Goal: Information Seeking & Learning: Learn about a topic

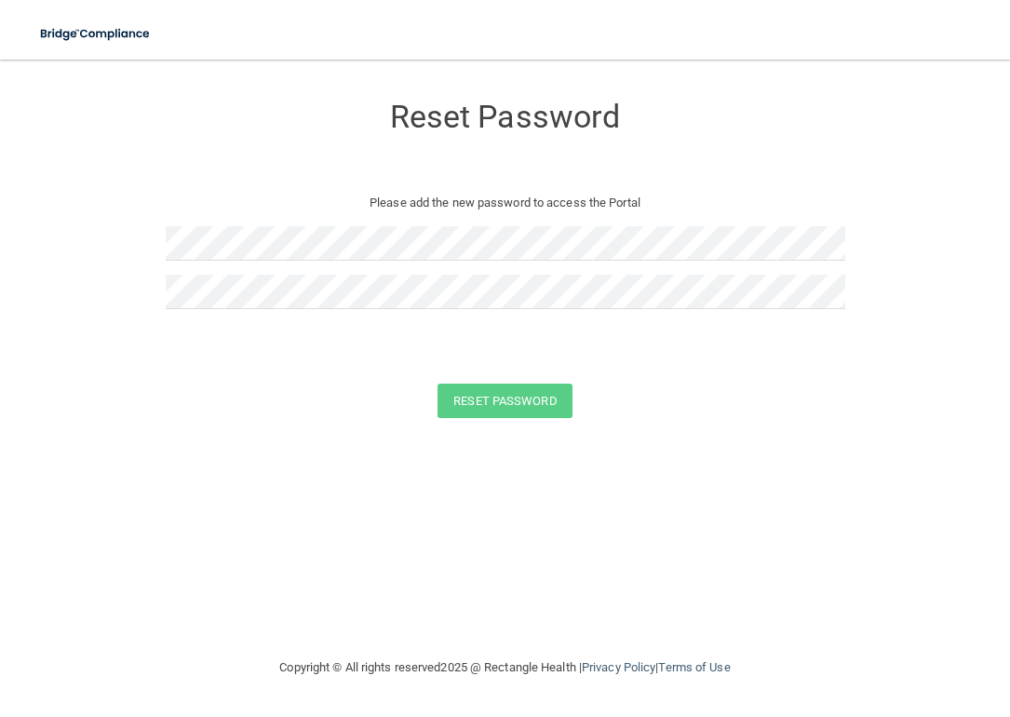
click at [155, 70] on main "Reset Password Please add the new password to access the Portal Reset Password …" at bounding box center [505, 388] width 1010 height 657
click at [107, 38] on img at bounding box center [96, 34] width 136 height 38
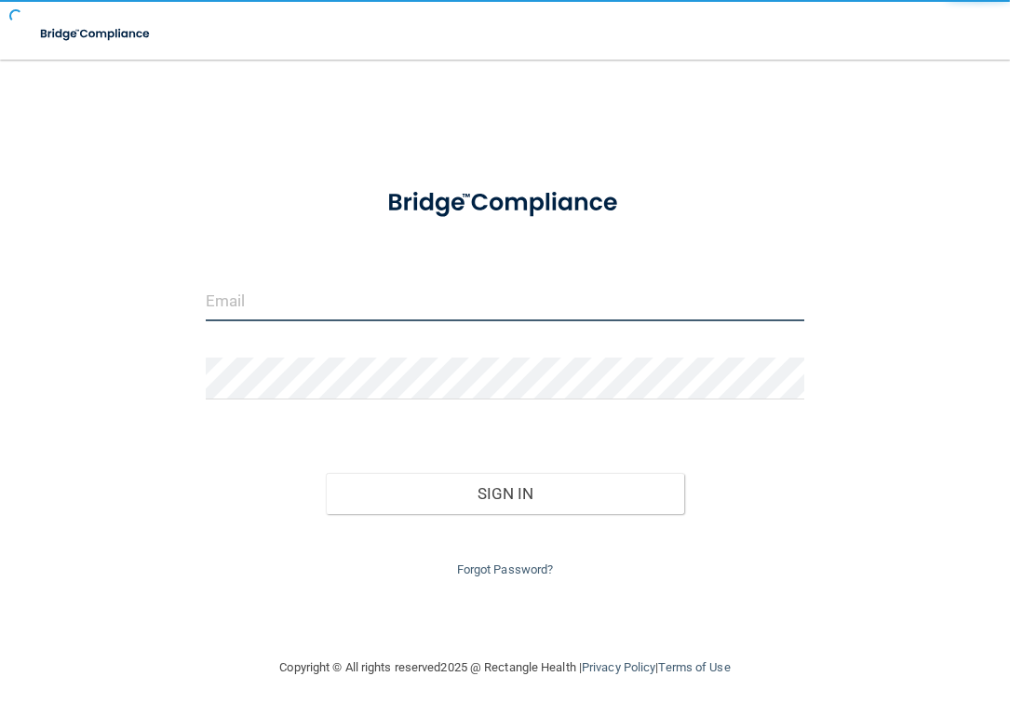
type input "[EMAIL_ADDRESS][DOMAIN_NAME]"
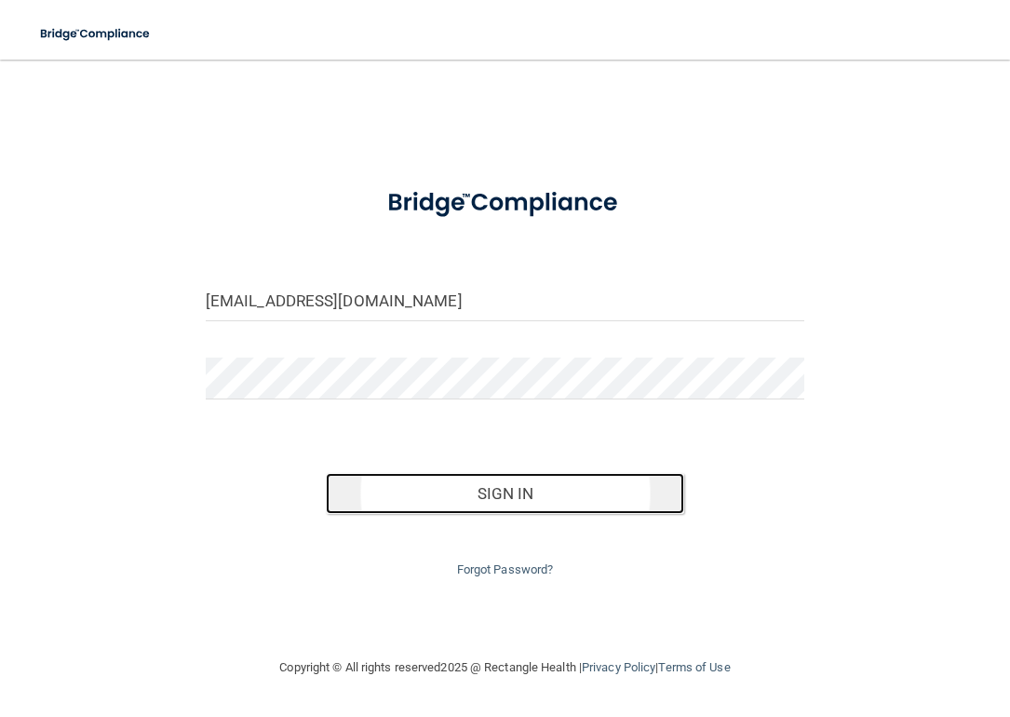
click at [463, 493] on button "Sign In" at bounding box center [505, 493] width 359 height 41
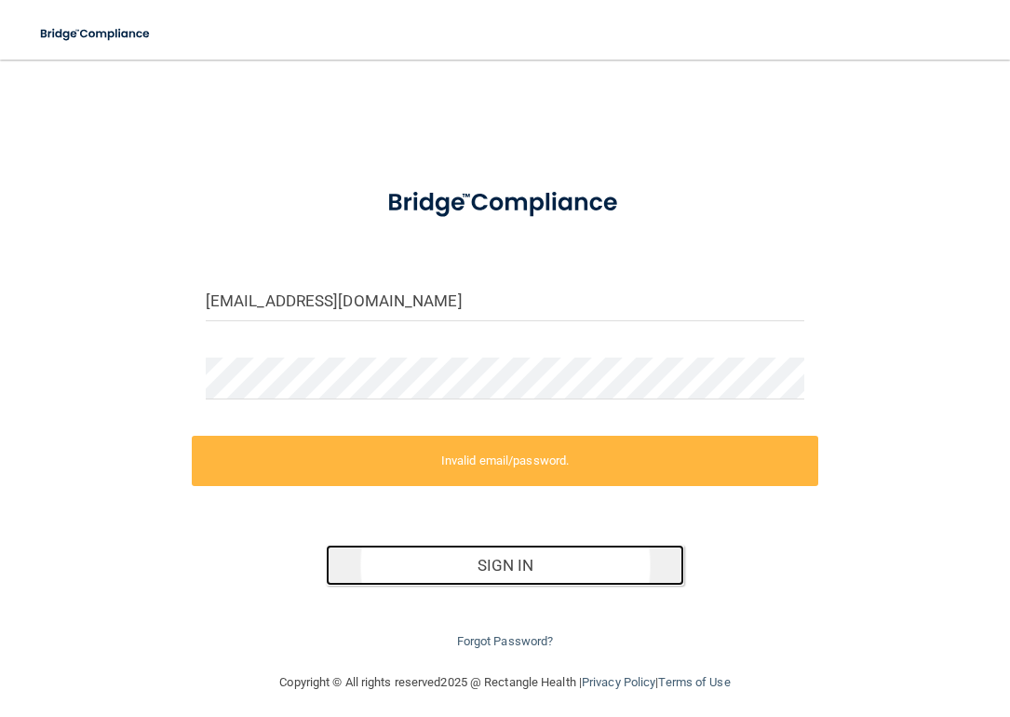
click at [500, 562] on button "Sign In" at bounding box center [505, 565] width 359 height 41
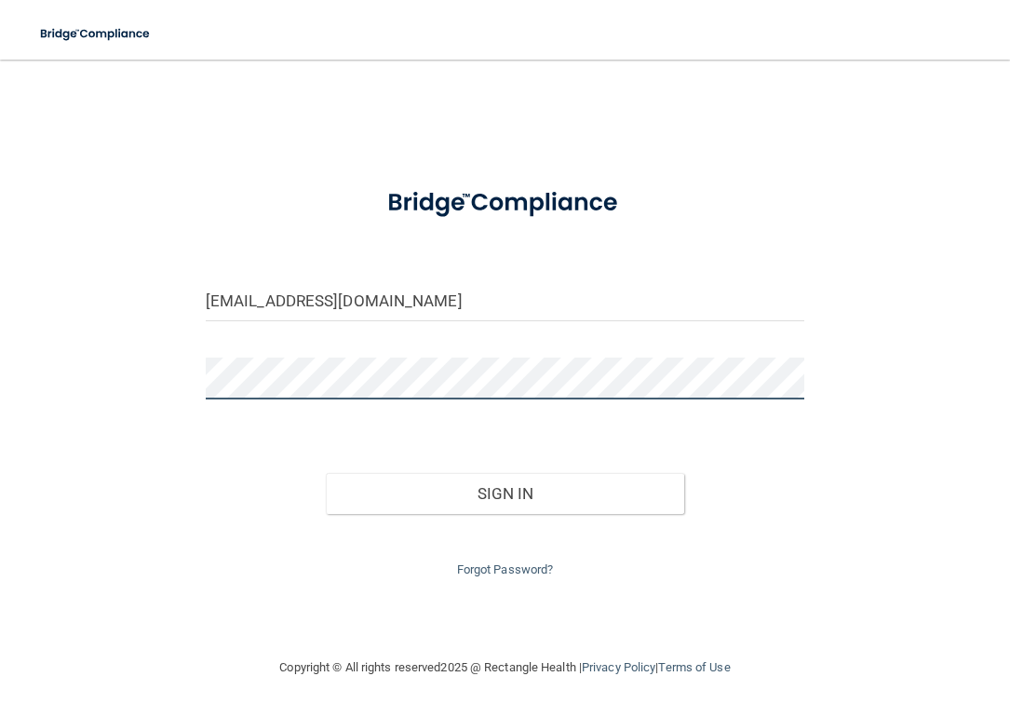
click at [326, 473] on button "Sign In" at bounding box center [505, 493] width 359 height 41
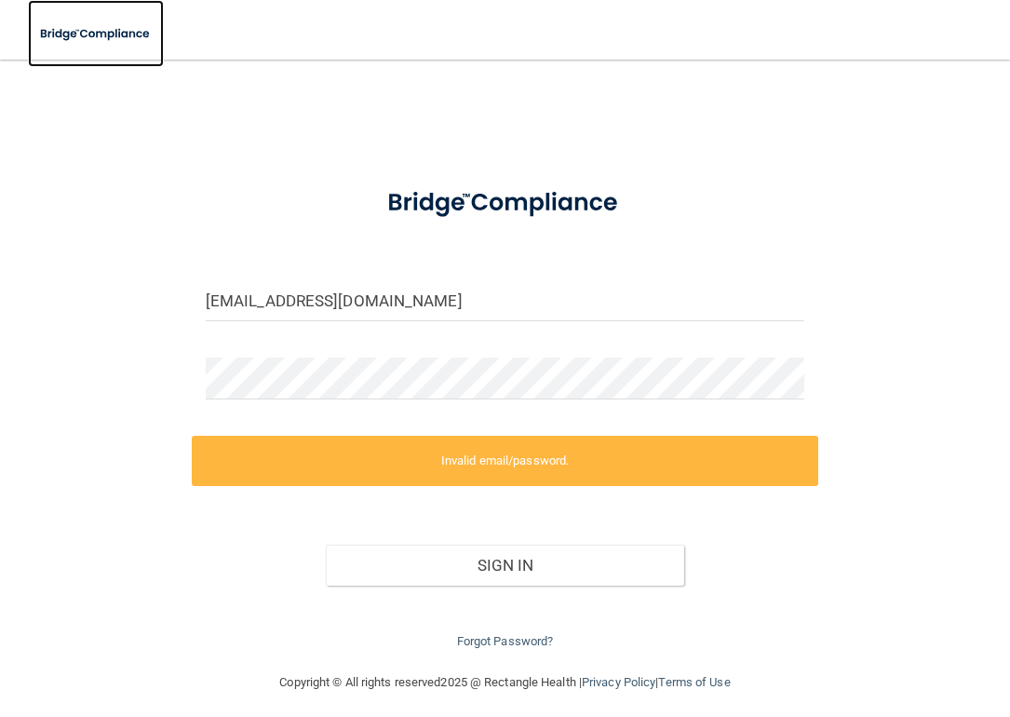
click at [96, 29] on img at bounding box center [96, 34] width 136 height 38
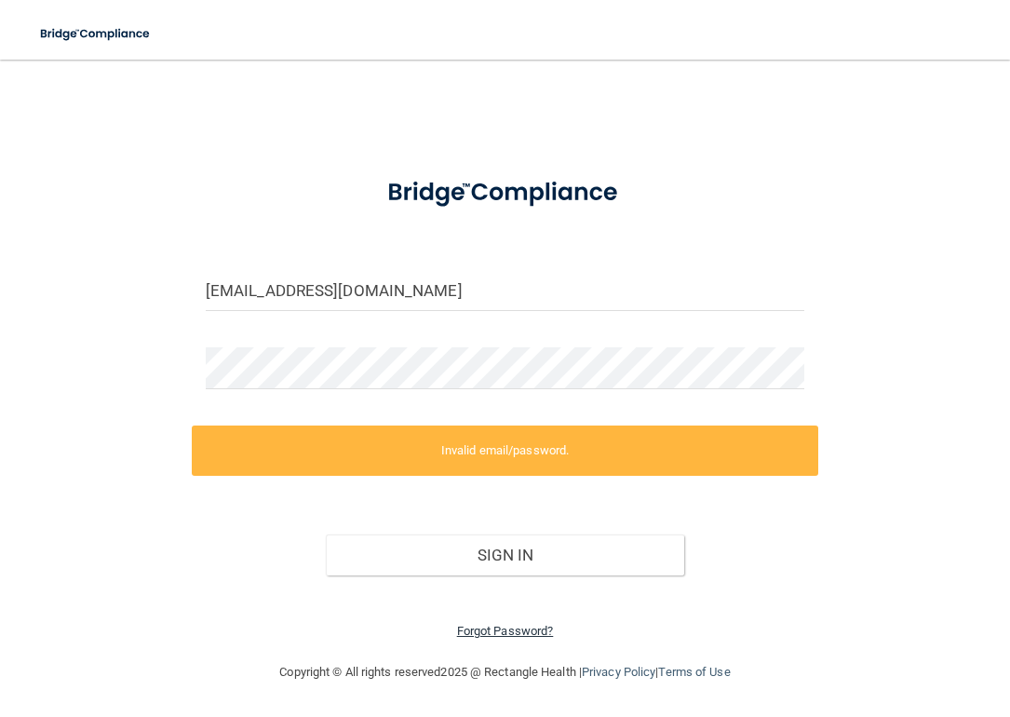
click at [497, 632] on link "Forgot Password?" at bounding box center [505, 631] width 97 height 14
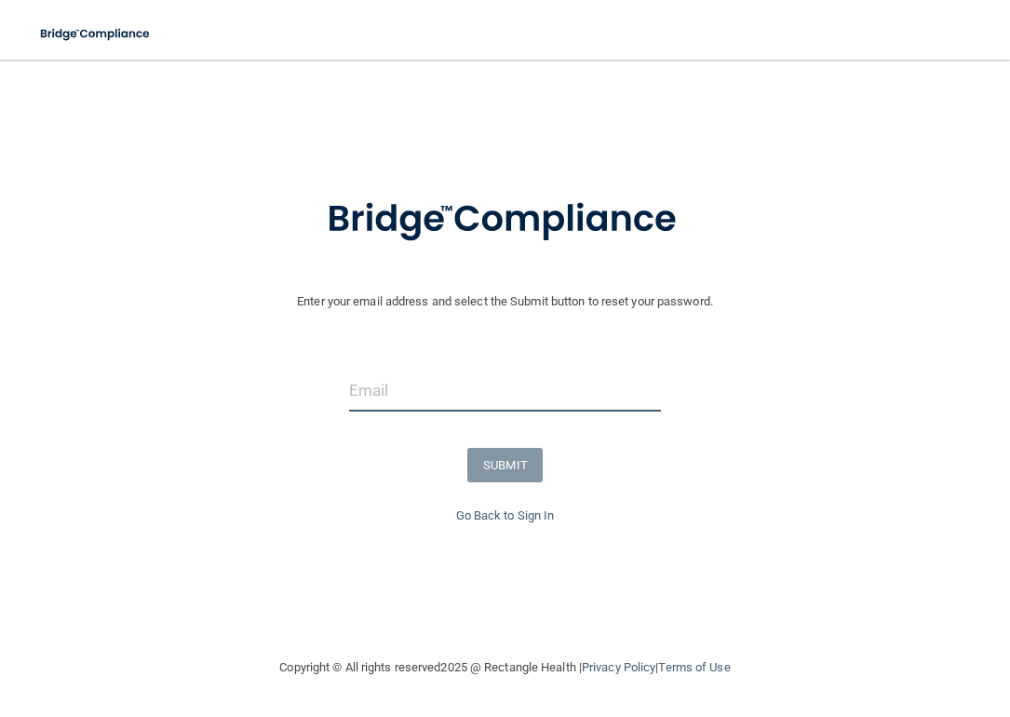
click at [491, 407] on input "email" at bounding box center [505, 391] width 312 height 42
type input "[EMAIL_ADDRESS][DOMAIN_NAME]"
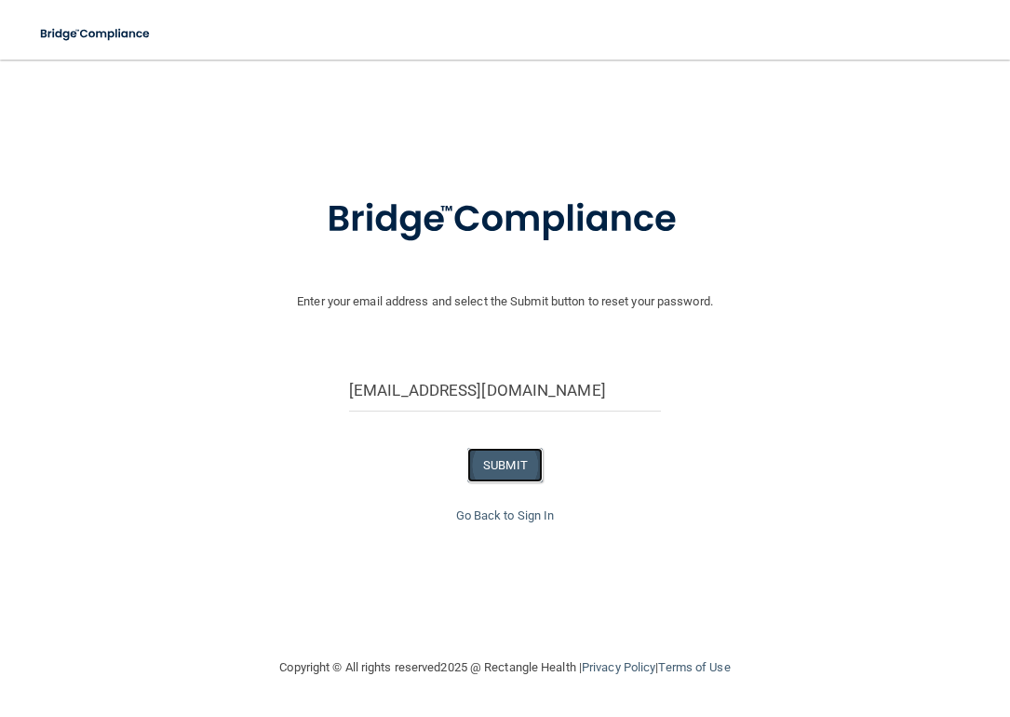
click at [519, 453] on button "SUBMIT" at bounding box center [504, 465] width 75 height 34
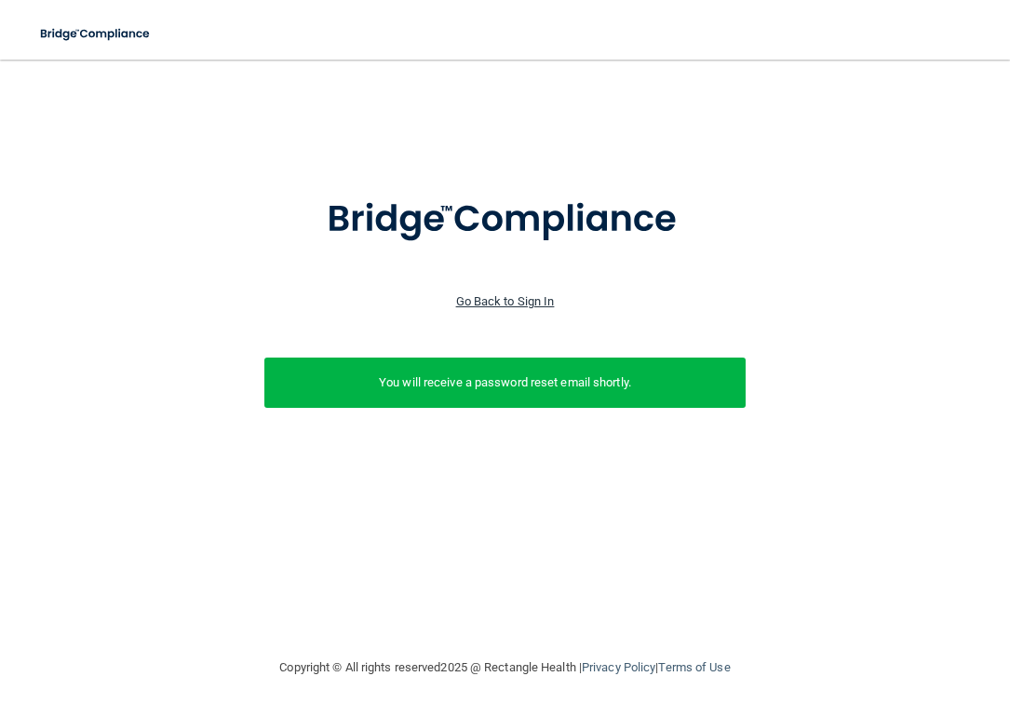
click at [534, 306] on link "Go Back to Sign In" at bounding box center [505, 301] width 99 height 14
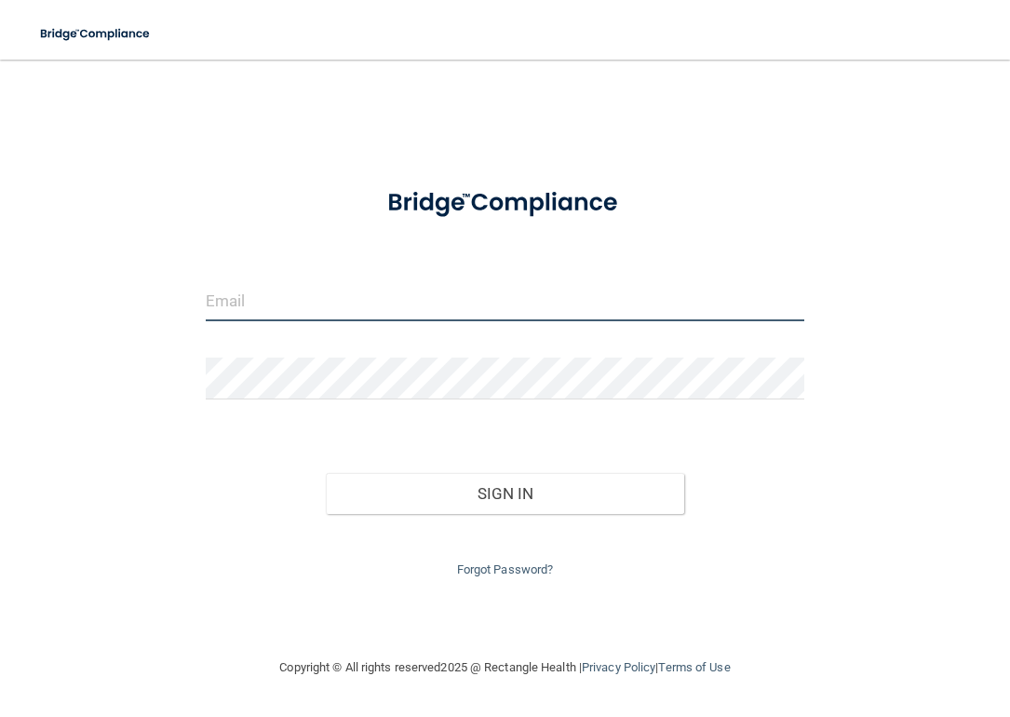
type input "[EMAIL_ADDRESS][DOMAIN_NAME]"
click at [425, 531] on div "Forgot Password?" at bounding box center [505, 547] width 627 height 67
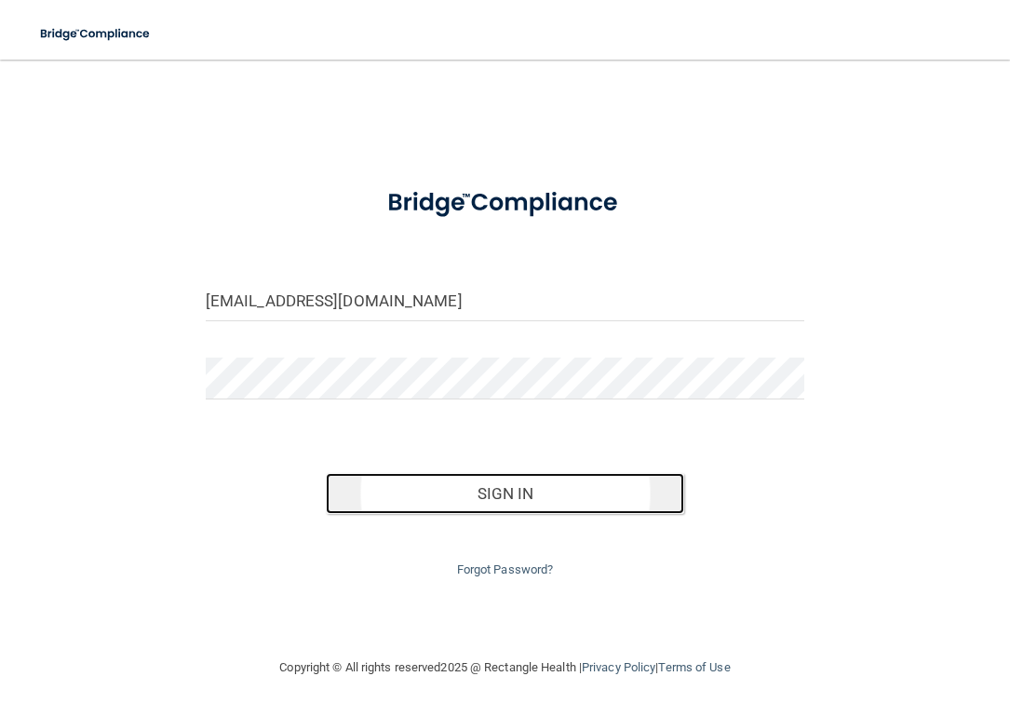
click at [431, 502] on button "Sign In" at bounding box center [505, 493] width 359 height 41
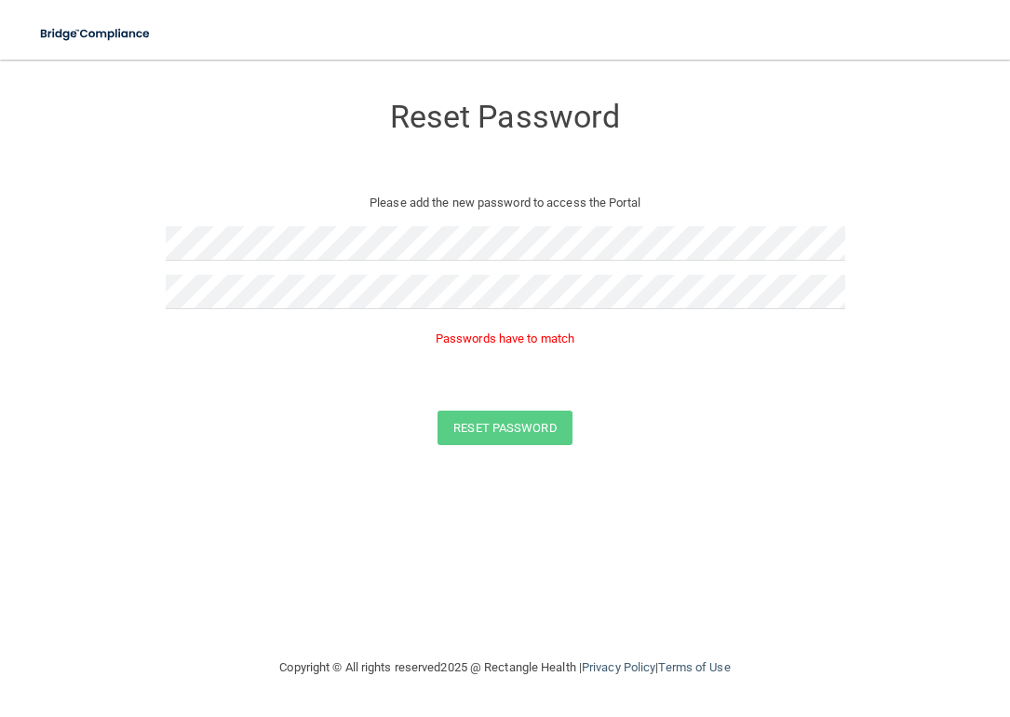
click at [480, 313] on div at bounding box center [506, 299] width 680 height 48
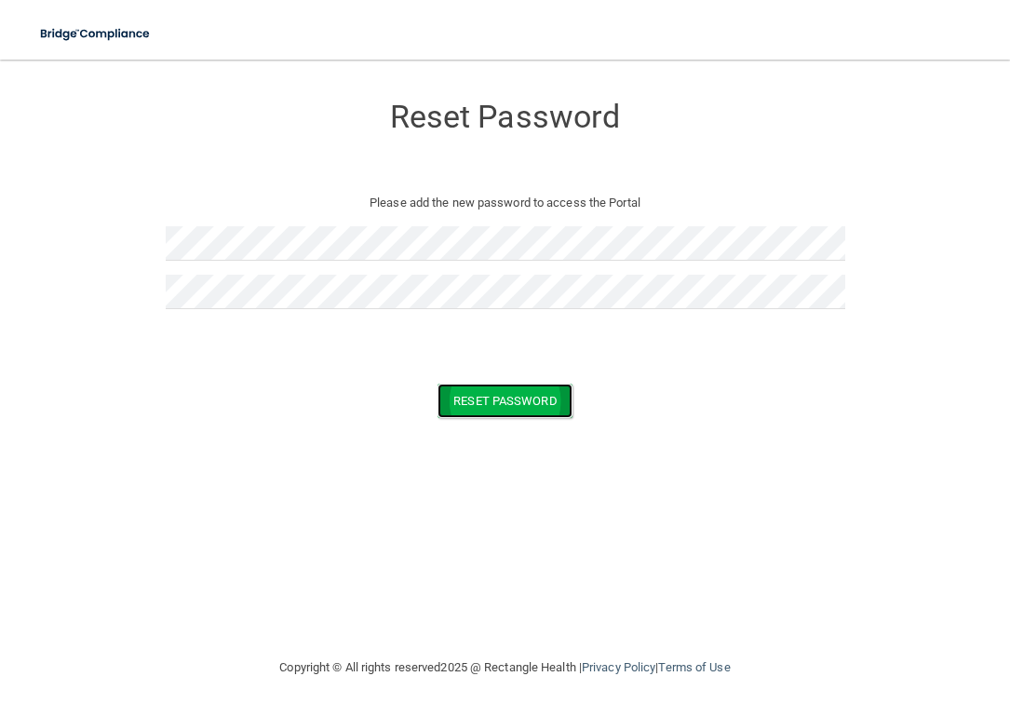
click at [473, 390] on button "Reset Password" at bounding box center [505, 401] width 134 height 34
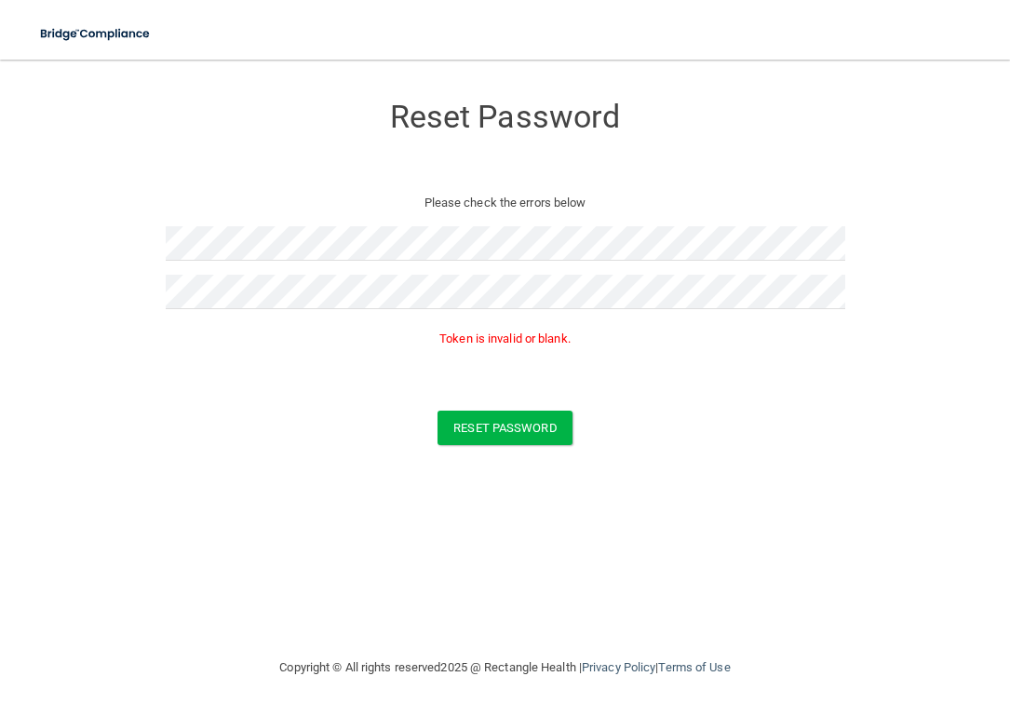
click at [483, 338] on p "Token is invalid or blank." at bounding box center [506, 339] width 680 height 22
click at [469, 433] on button "Reset Password" at bounding box center [505, 428] width 134 height 34
click at [480, 427] on button "Reset Password" at bounding box center [505, 428] width 134 height 34
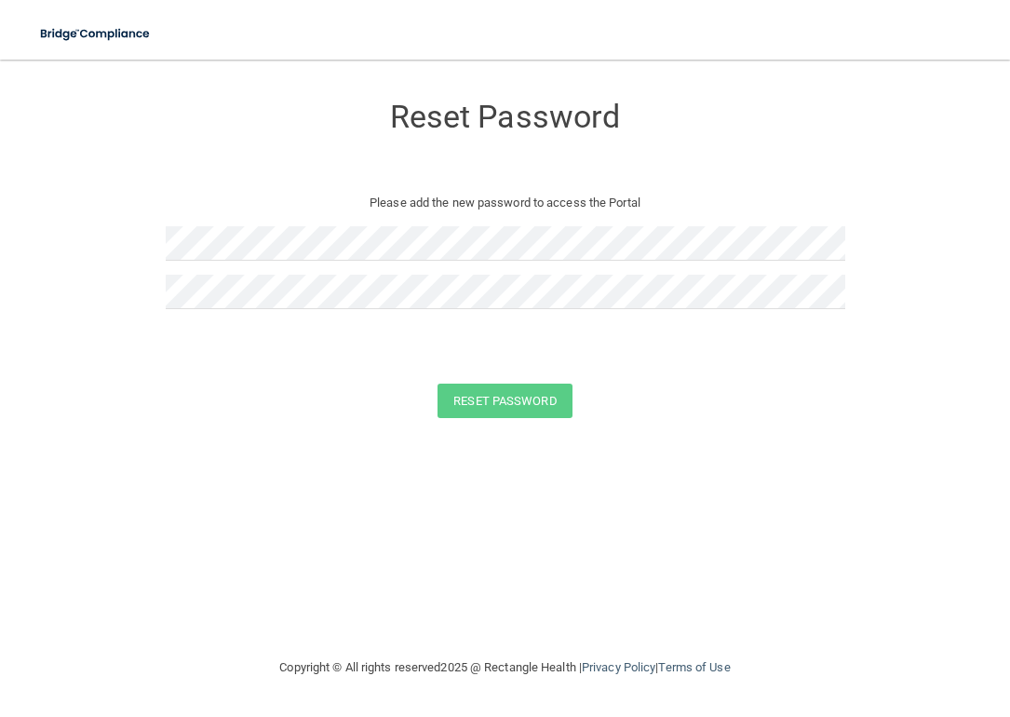
click at [507, 264] on div at bounding box center [506, 250] width 680 height 48
click at [469, 398] on button "Reset Password" at bounding box center [505, 401] width 134 height 34
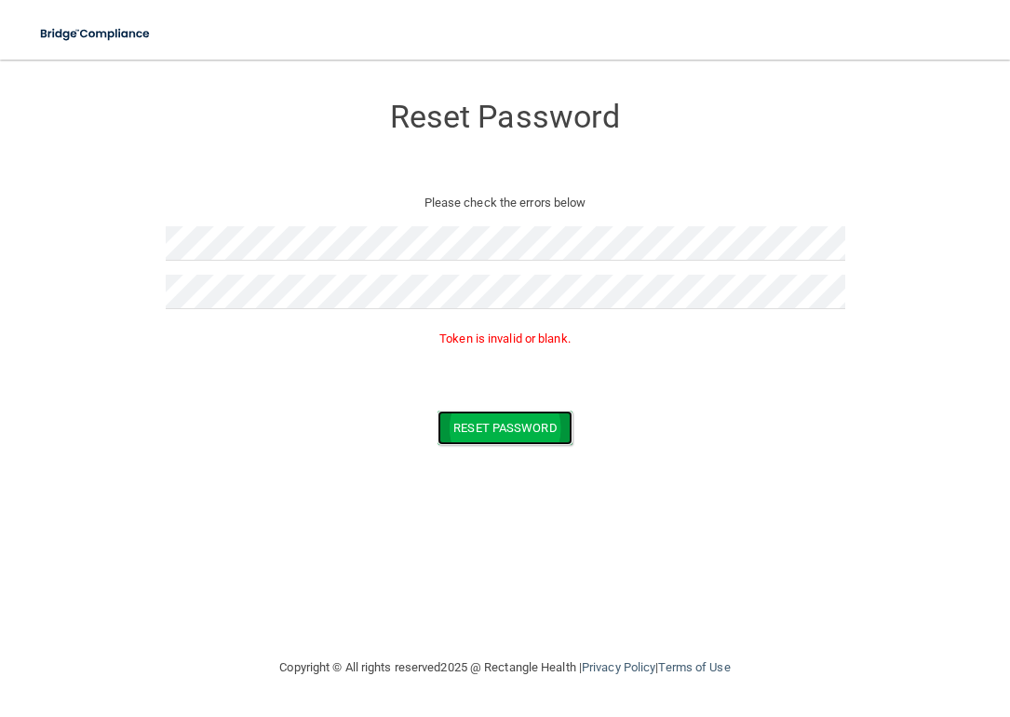
click at [479, 423] on button "Reset Password" at bounding box center [505, 428] width 134 height 34
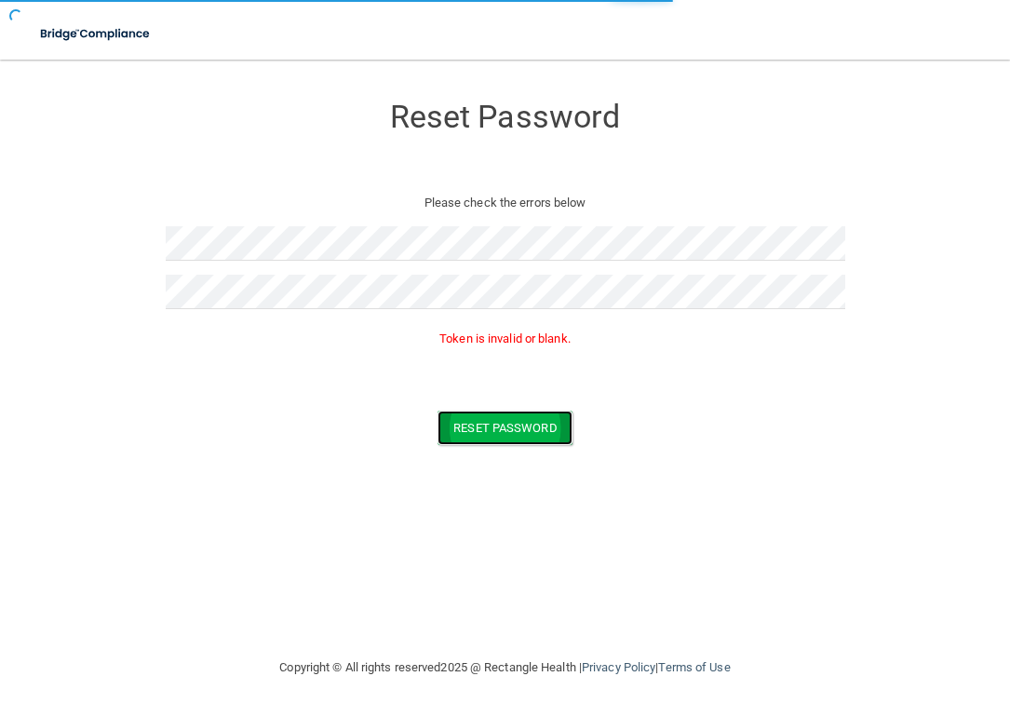
click at [479, 423] on button "Reset Password" at bounding box center [505, 428] width 134 height 34
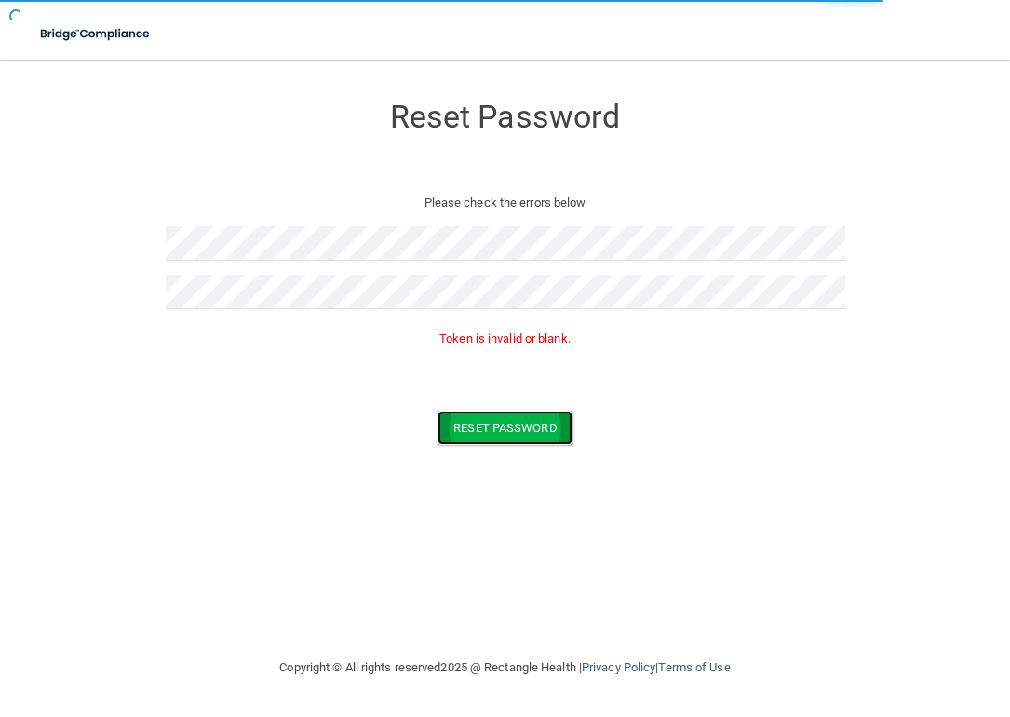
click at [479, 423] on button "Reset Password" at bounding box center [505, 428] width 134 height 34
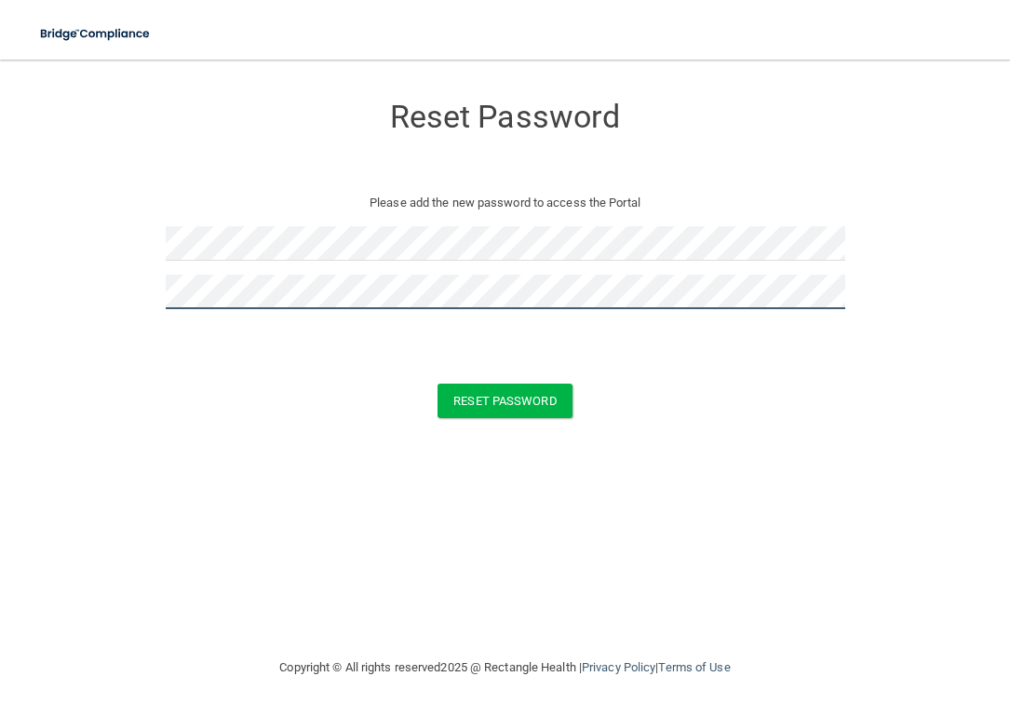
click at [438, 384] on button "Reset Password" at bounding box center [505, 401] width 134 height 34
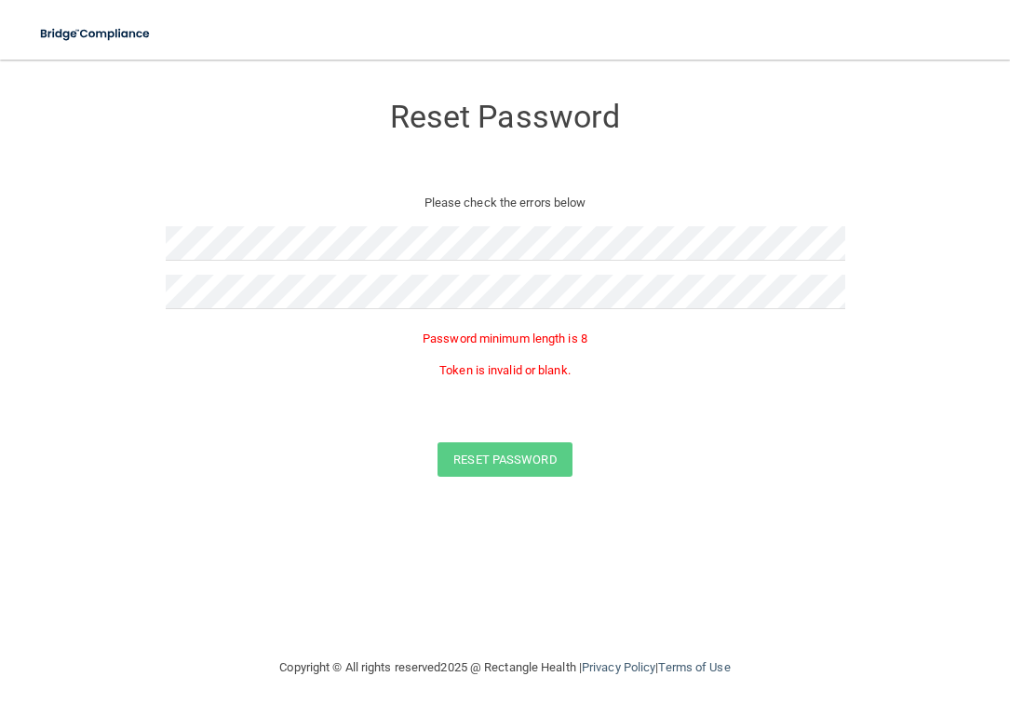
click at [744, 323] on div "Password minimum length is 8 Token is invalid or blank." at bounding box center [506, 359] width 680 height 73
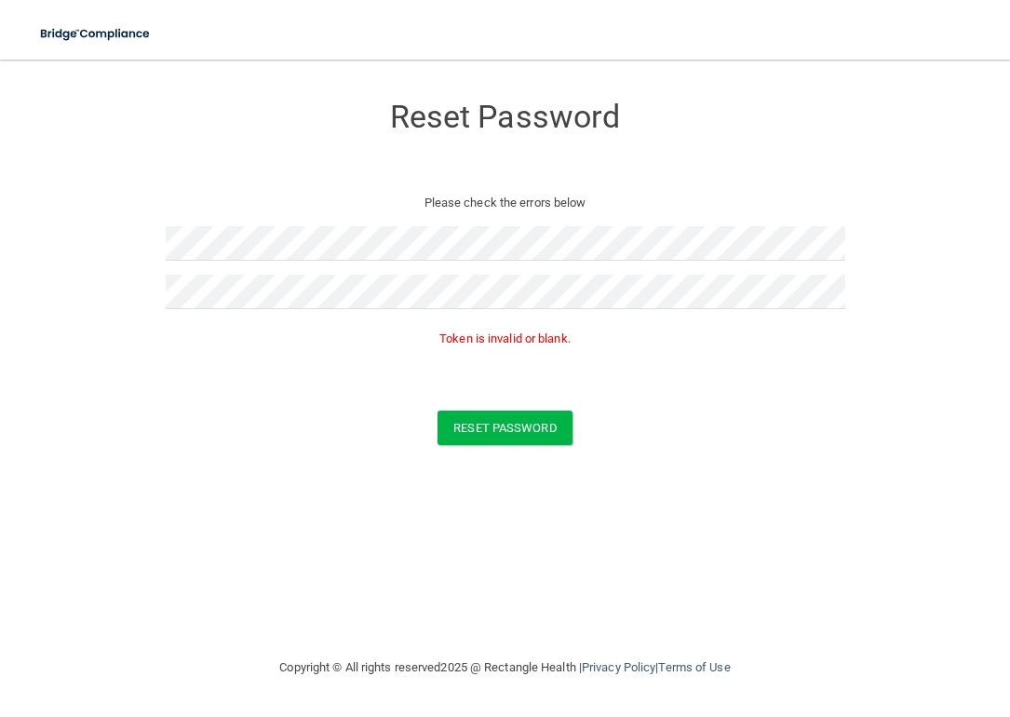
click at [160, 286] on form "Reset Password Please check the errors below Token is invalid or blank. Reset P…" at bounding box center [505, 272] width 936 height 389
click at [532, 435] on button "Reset Password" at bounding box center [505, 428] width 134 height 34
click at [473, 438] on button "Reset Password" at bounding box center [505, 428] width 134 height 34
click at [537, 338] on p "Token is invalid or blank." at bounding box center [506, 339] width 680 height 22
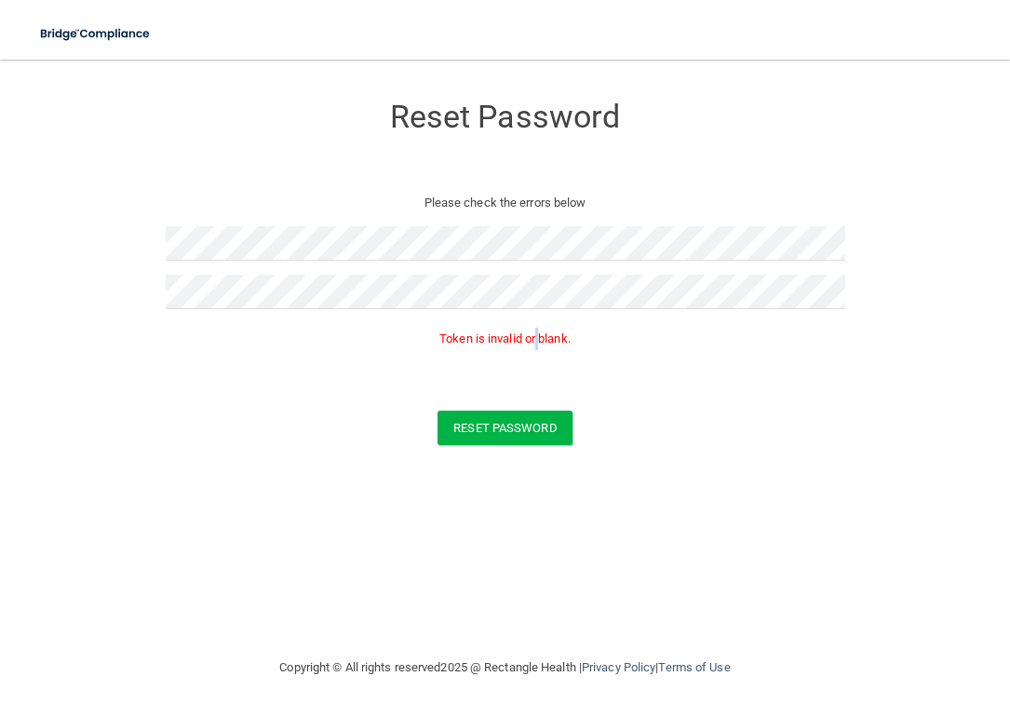
click at [537, 338] on p "Token is invalid or blank." at bounding box center [506, 339] width 680 height 22
copy form "Token is invalid or blank. Reset Password"
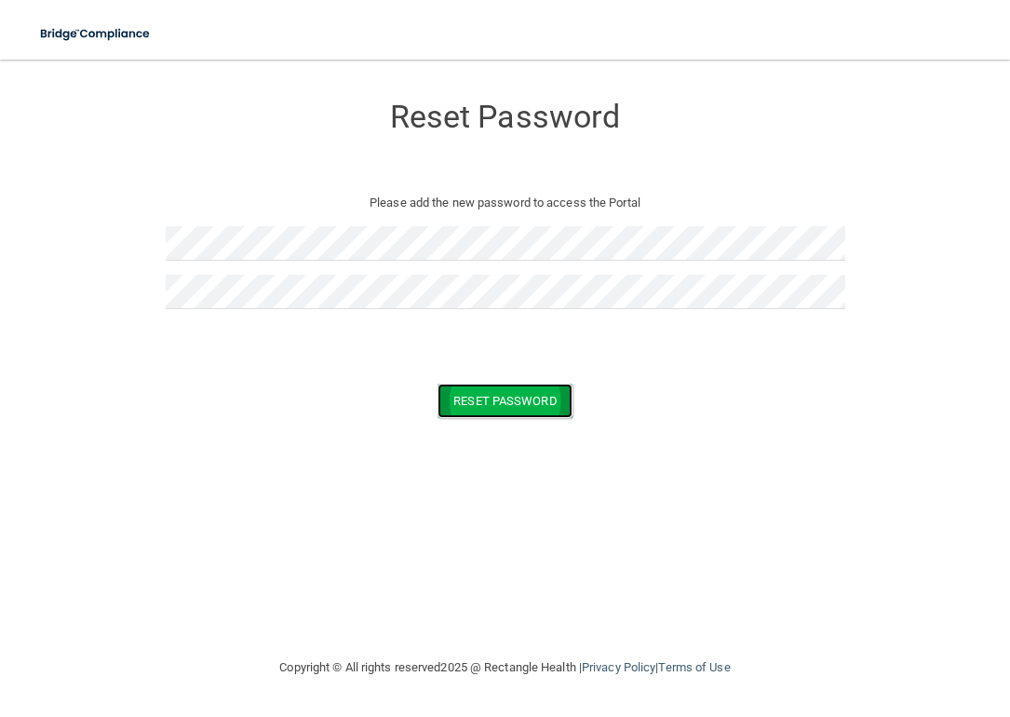
click at [548, 402] on button "Reset Password" at bounding box center [505, 401] width 134 height 34
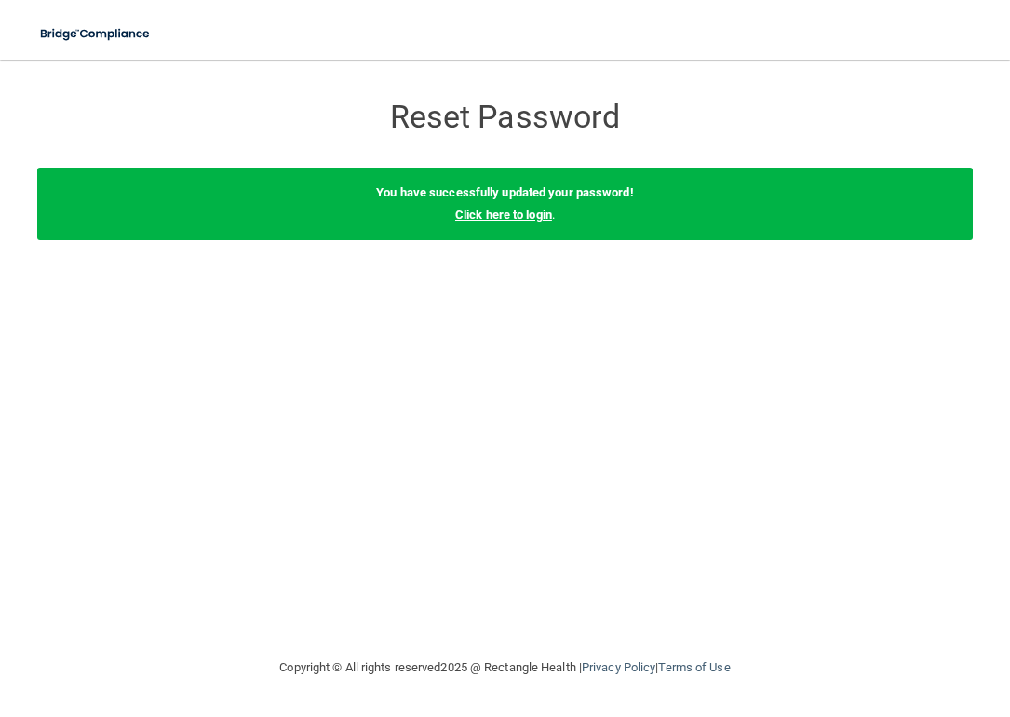
click at [514, 218] on link "Click here to login" at bounding box center [503, 215] width 97 height 14
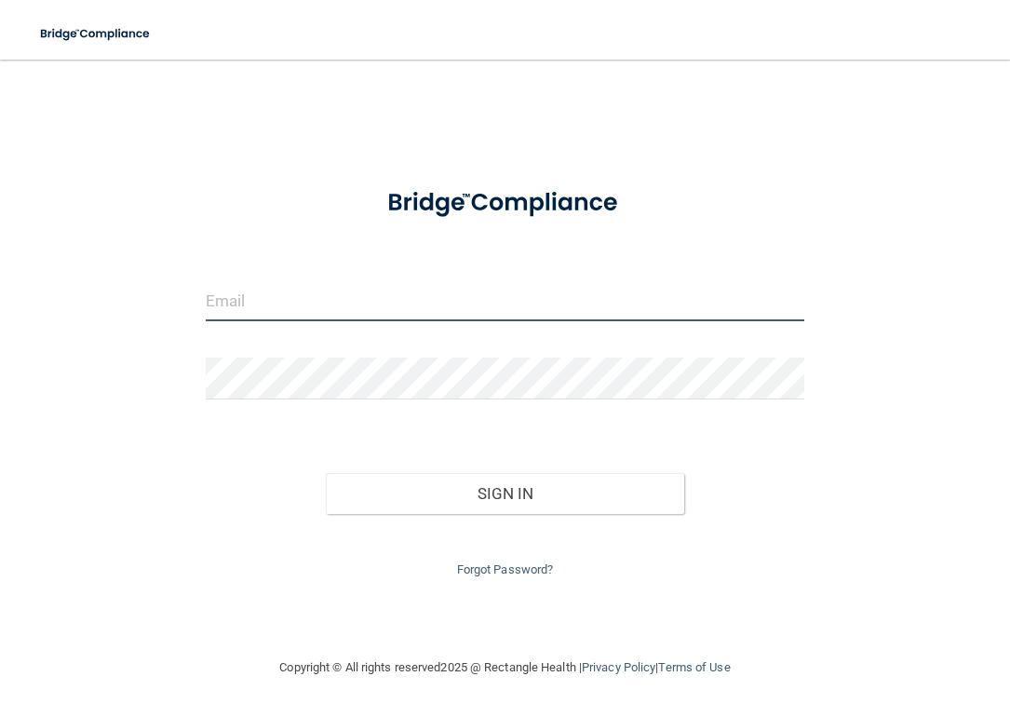
type input "[EMAIL_ADDRESS][DOMAIN_NAME]"
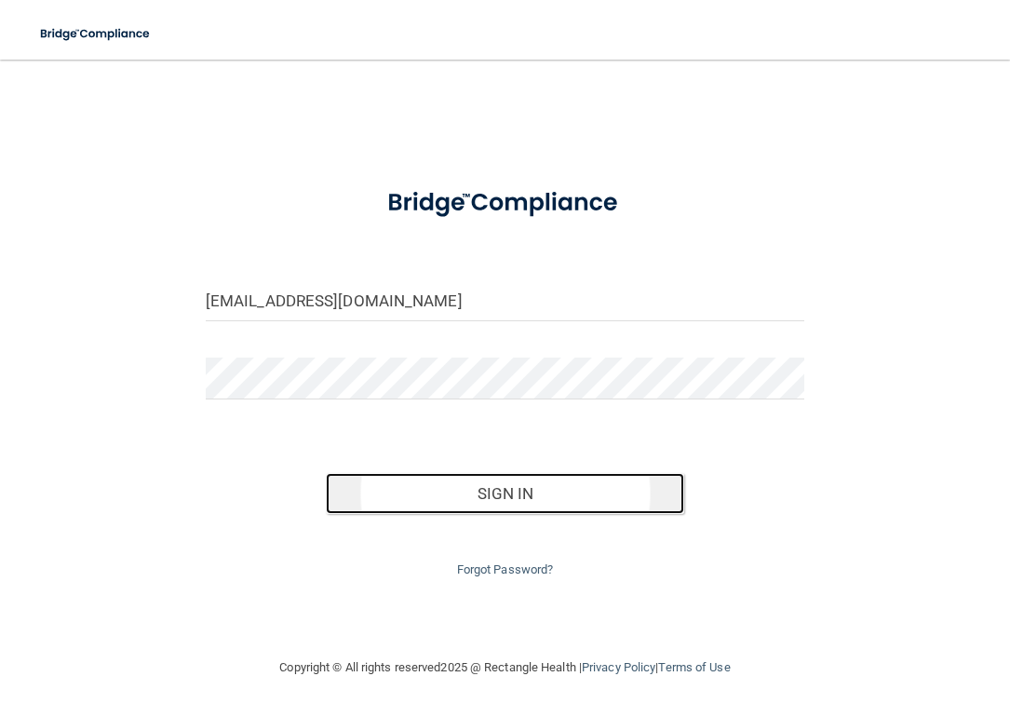
click at [439, 494] on button "Sign In" at bounding box center [505, 493] width 359 height 41
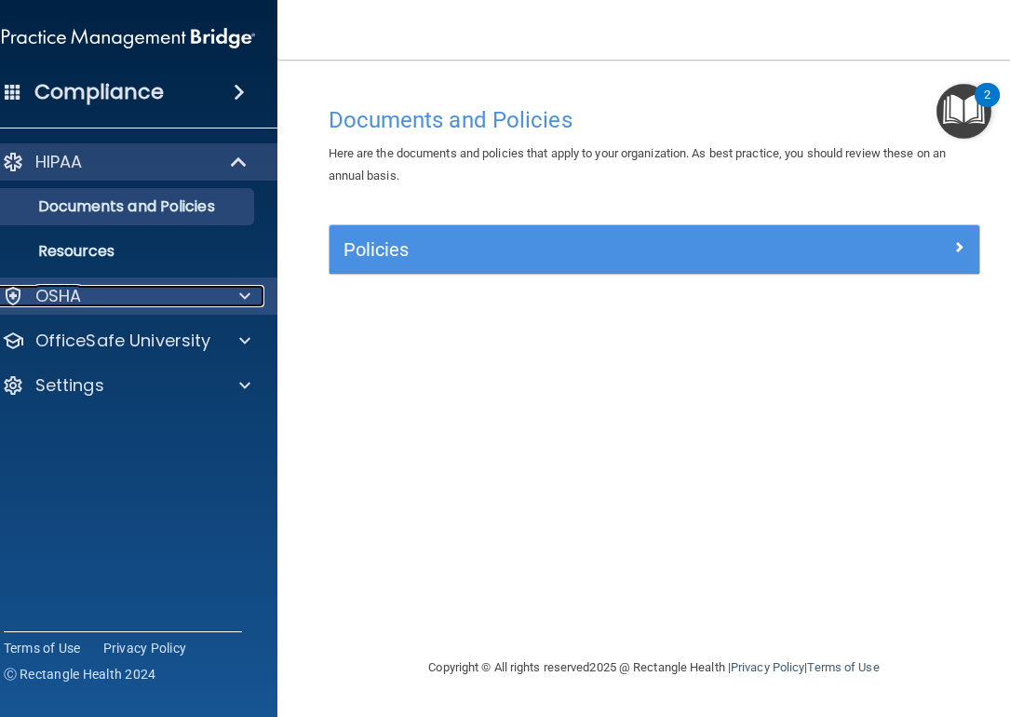
click at [223, 295] on div at bounding box center [241, 296] width 47 height 22
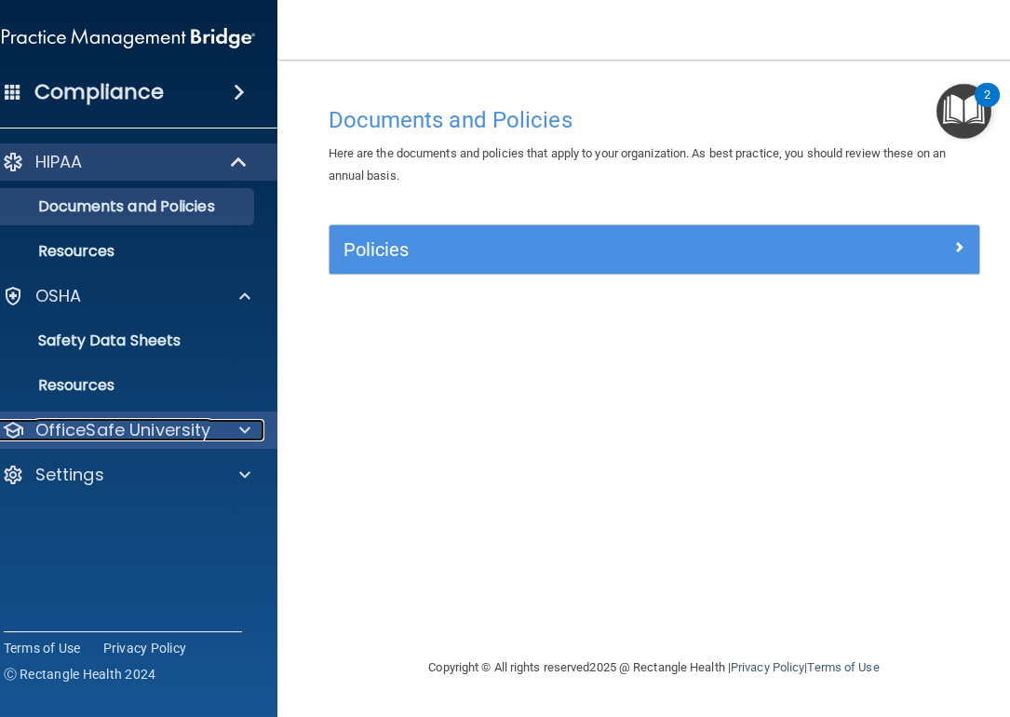
click at [234, 420] on div at bounding box center [241, 430] width 47 height 22
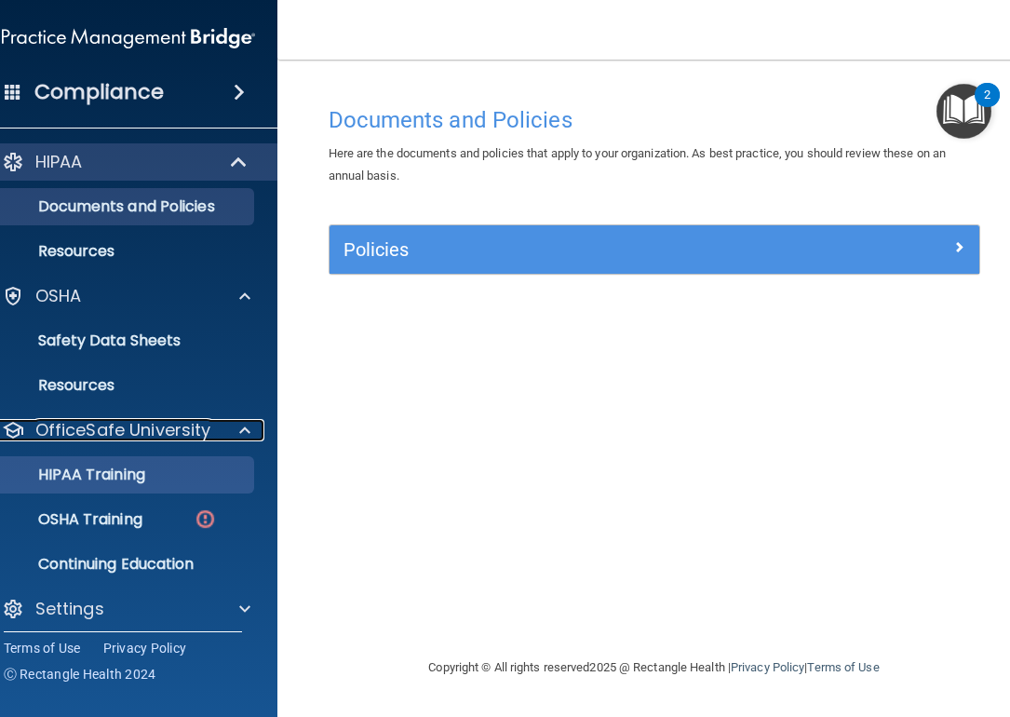
scroll to position [11, 0]
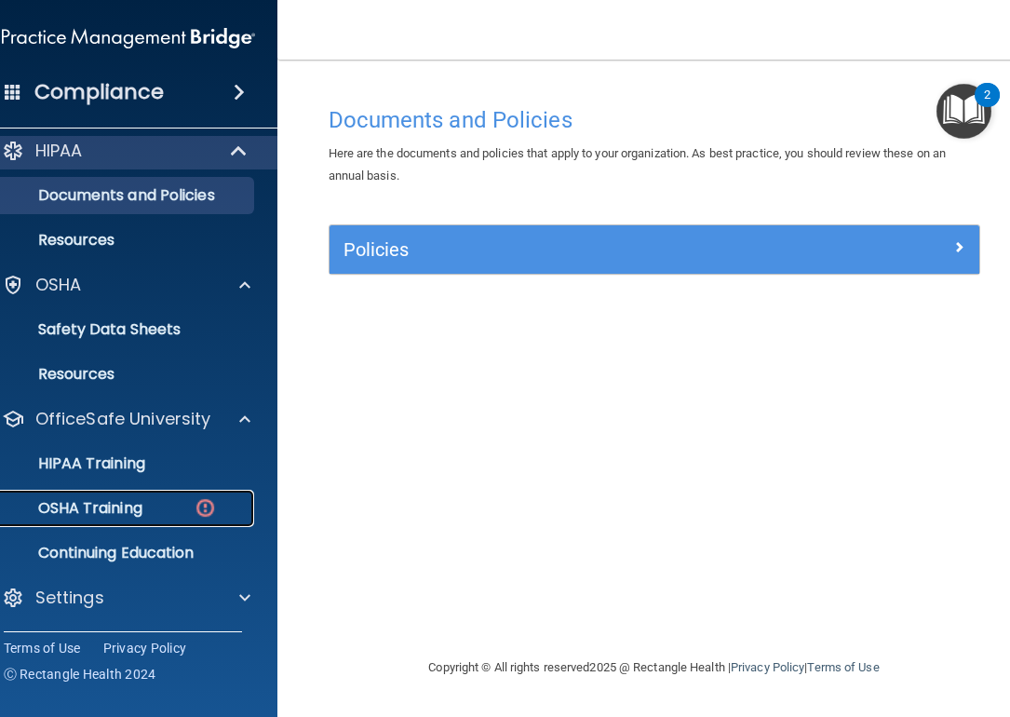
click at [170, 498] on link "OSHA Training" at bounding box center [107, 508] width 293 height 37
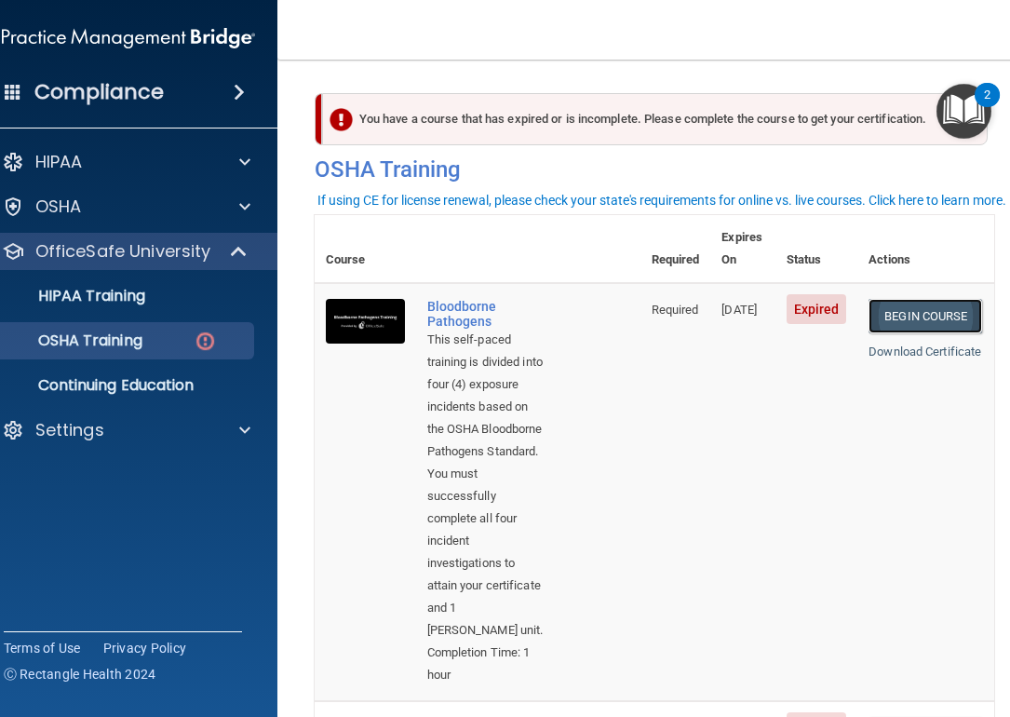
click at [931, 299] on link "Begin Course" at bounding box center [926, 316] width 114 height 34
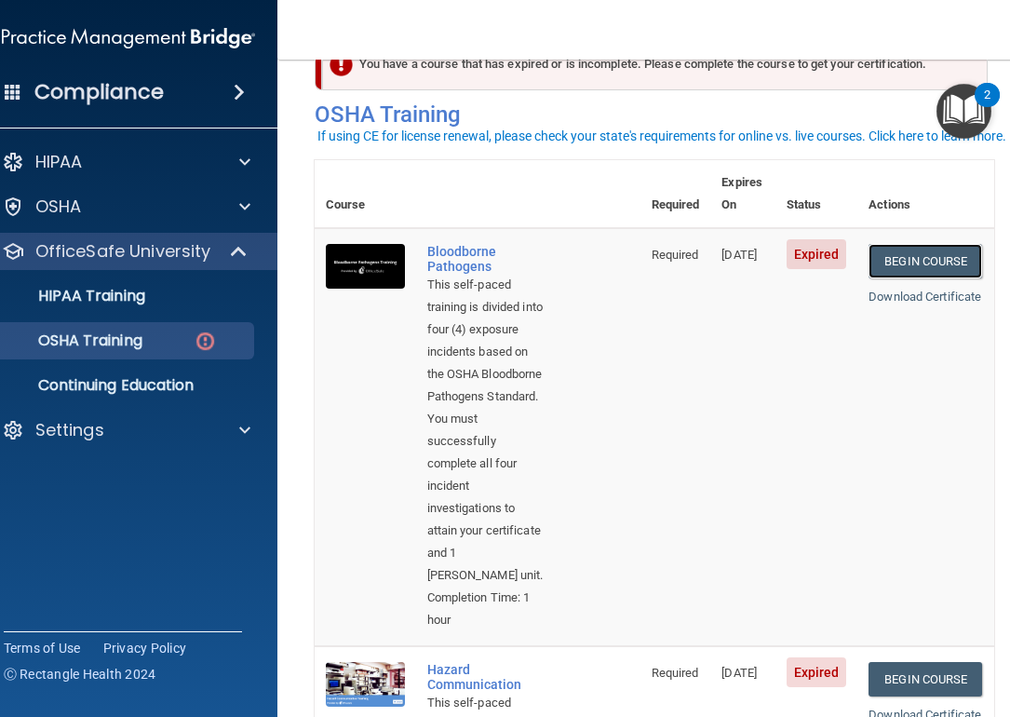
scroll to position [118, 0]
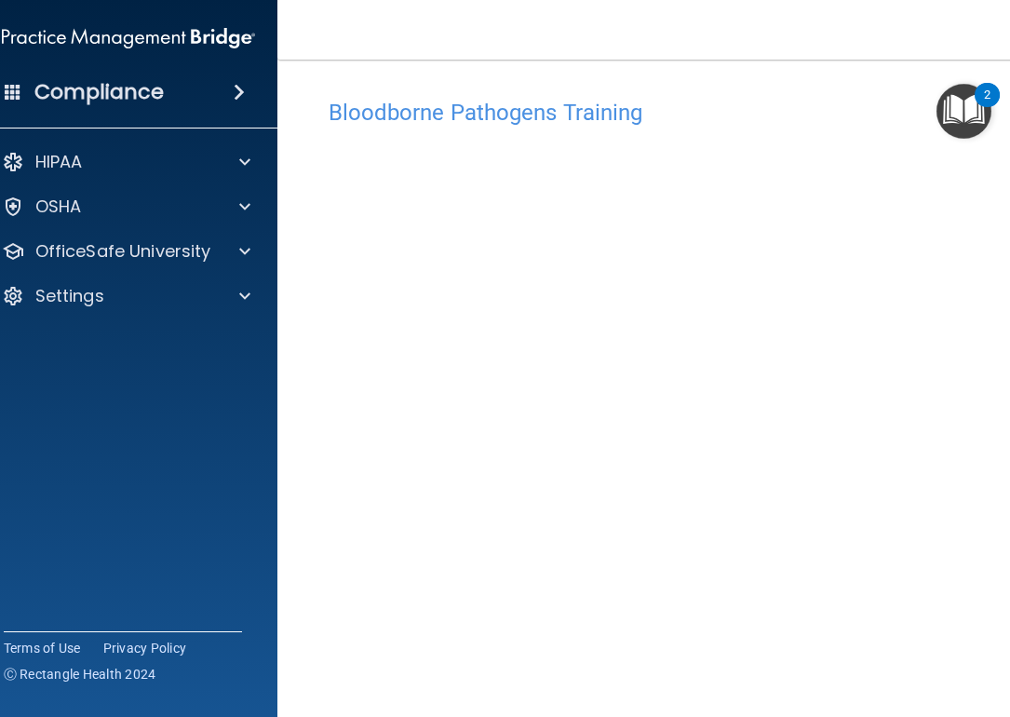
scroll to position [80, 0]
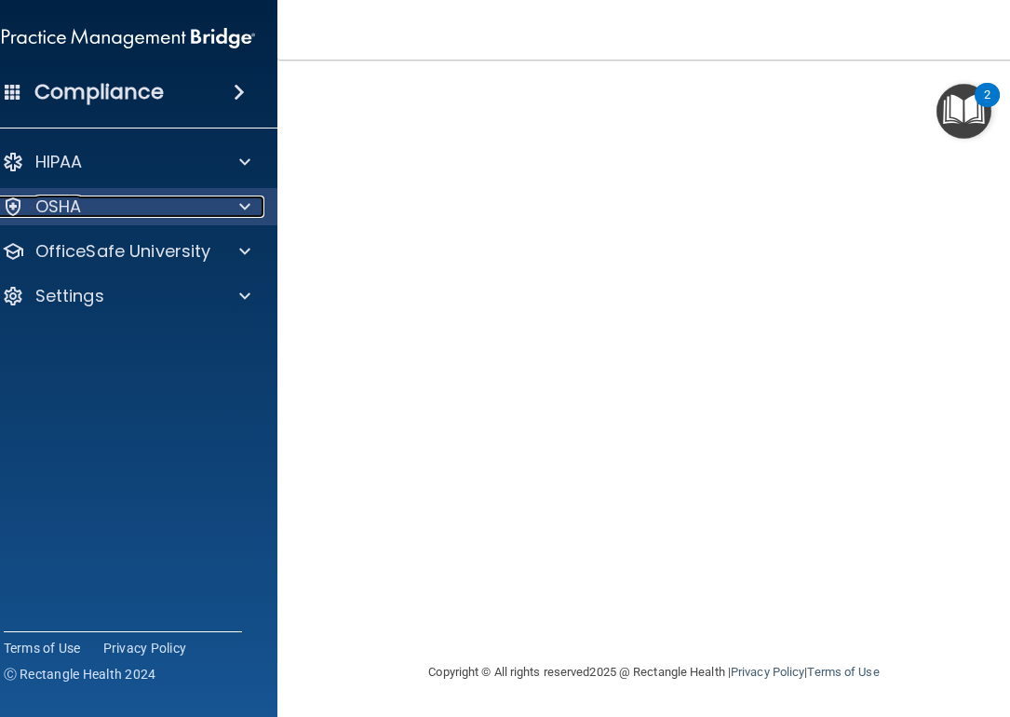
click at [228, 203] on div at bounding box center [241, 207] width 47 height 22
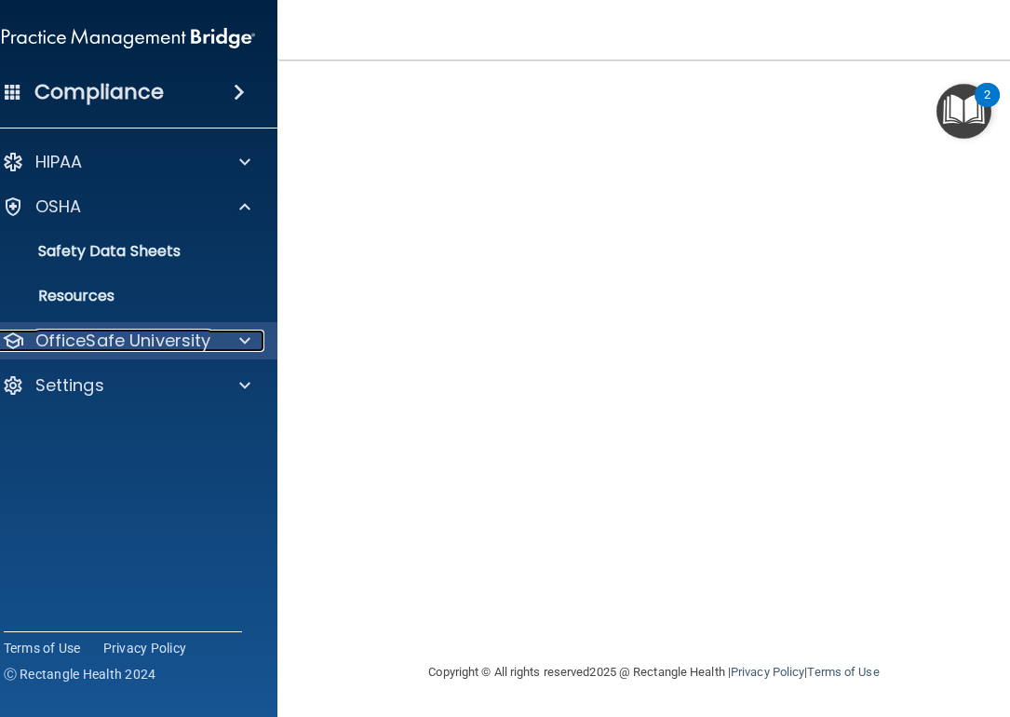
click at [227, 337] on div at bounding box center [241, 341] width 47 height 22
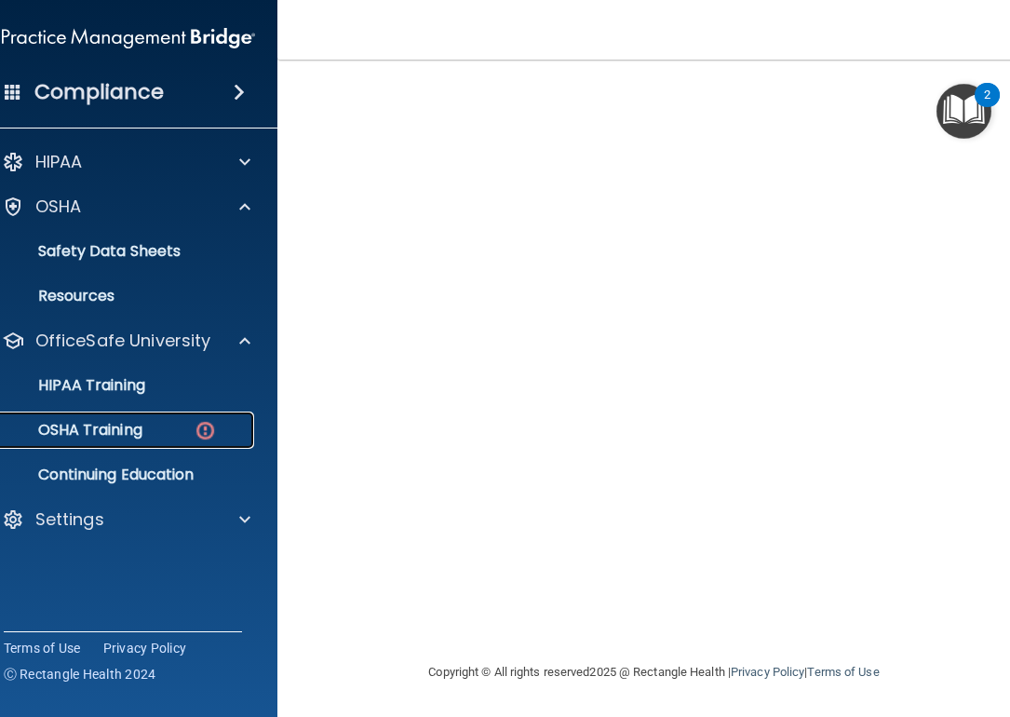
click at [142, 437] on p "OSHA Training" at bounding box center [67, 430] width 151 height 19
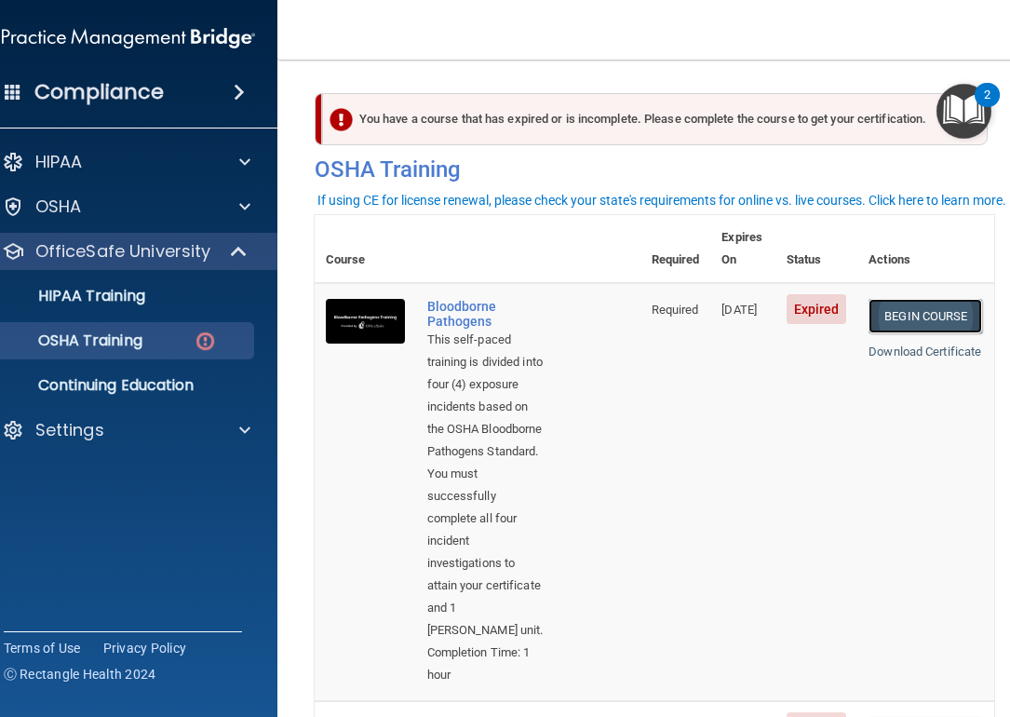
click at [919, 299] on link "Begin Course" at bounding box center [926, 316] width 114 height 34
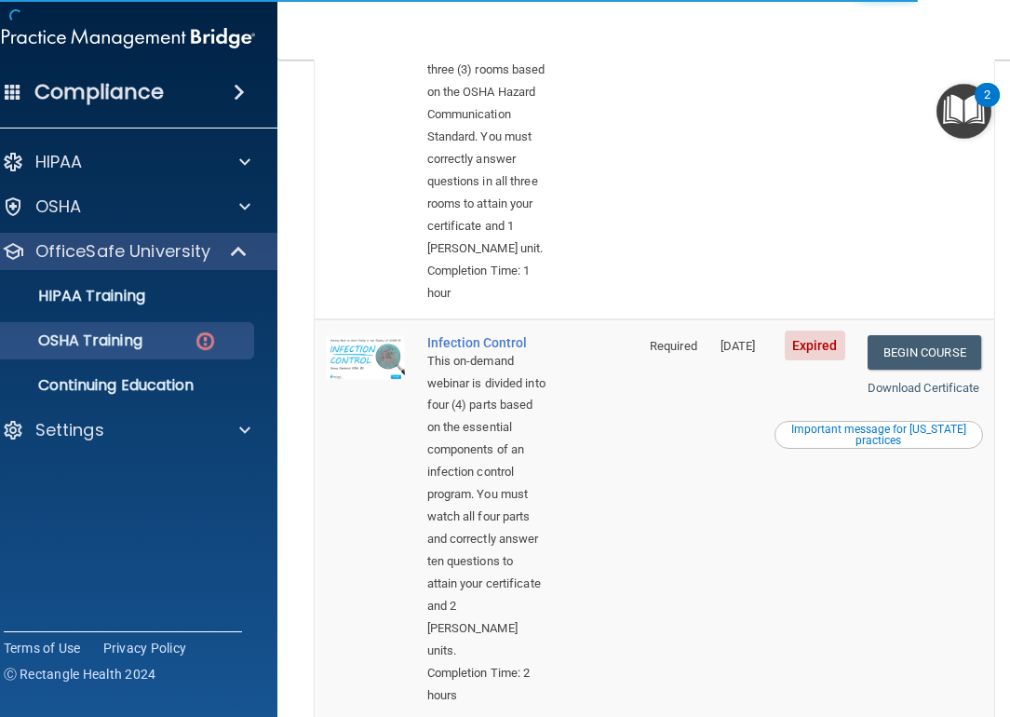
scroll to position [947, 0]
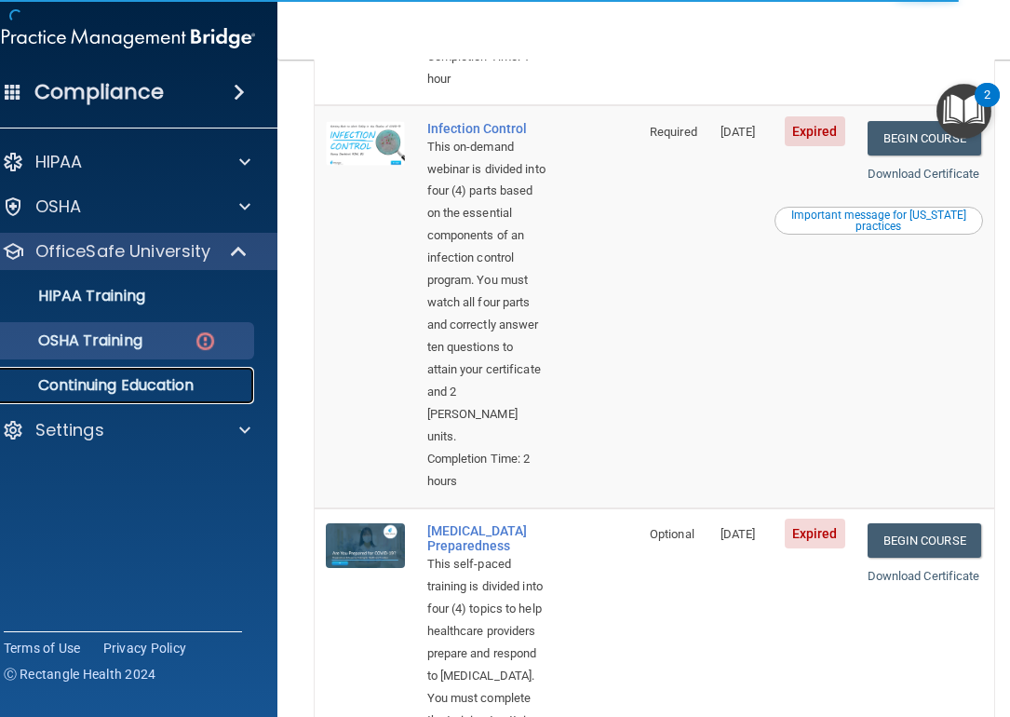
click at [203, 380] on p "Continuing Education" at bounding box center [119, 385] width 254 height 19
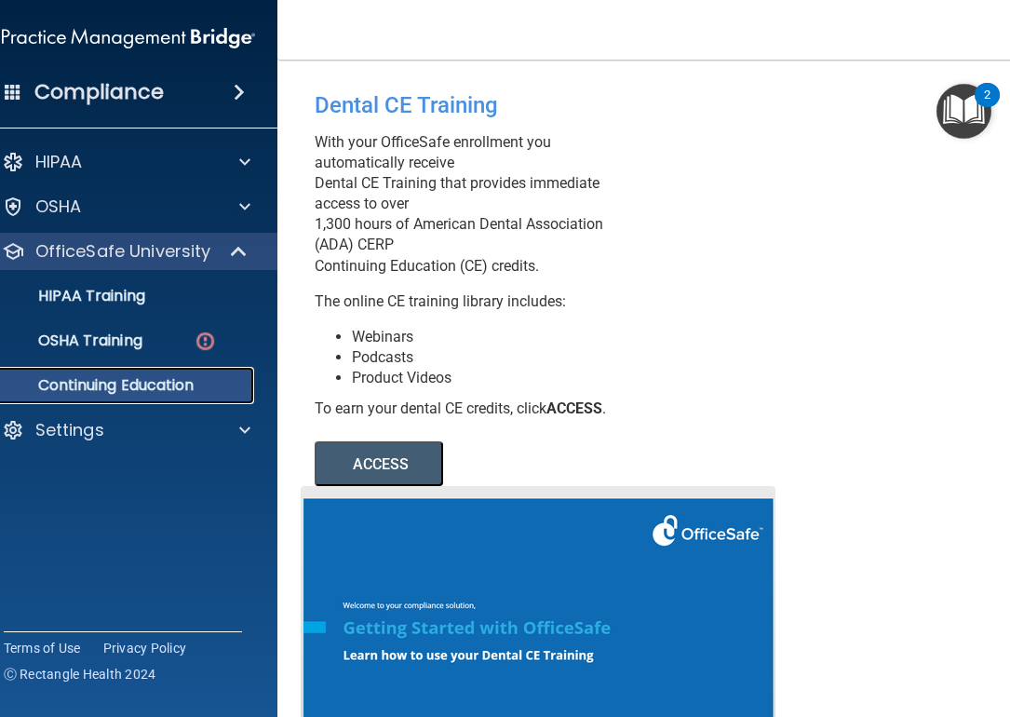
scroll to position [229, 0]
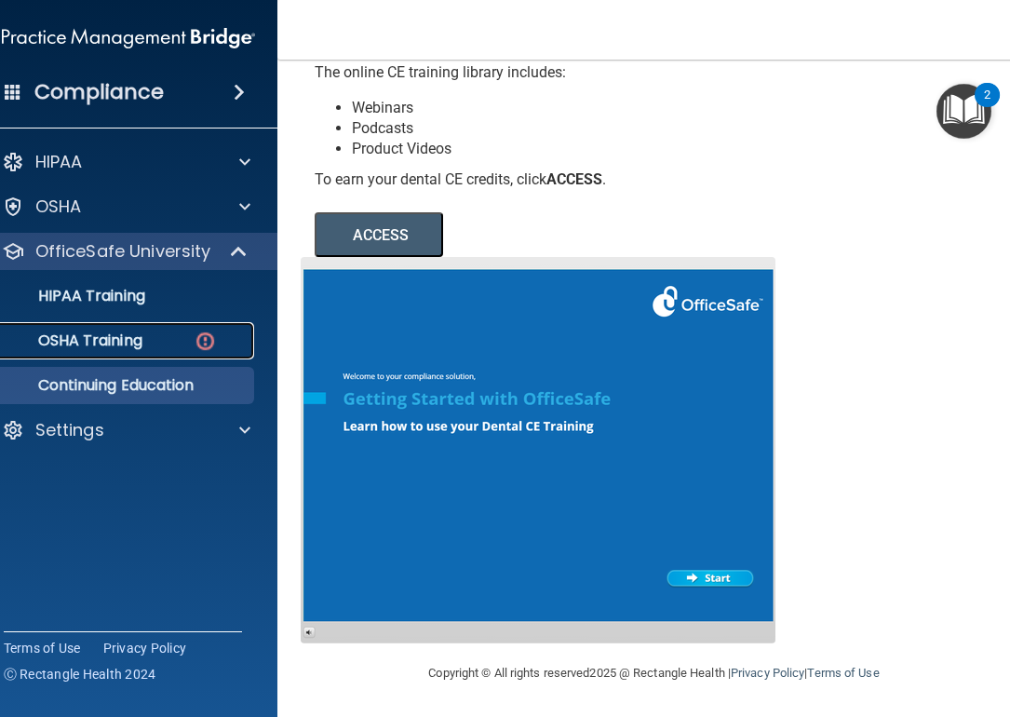
click at [142, 343] on p "OSHA Training" at bounding box center [67, 340] width 151 height 19
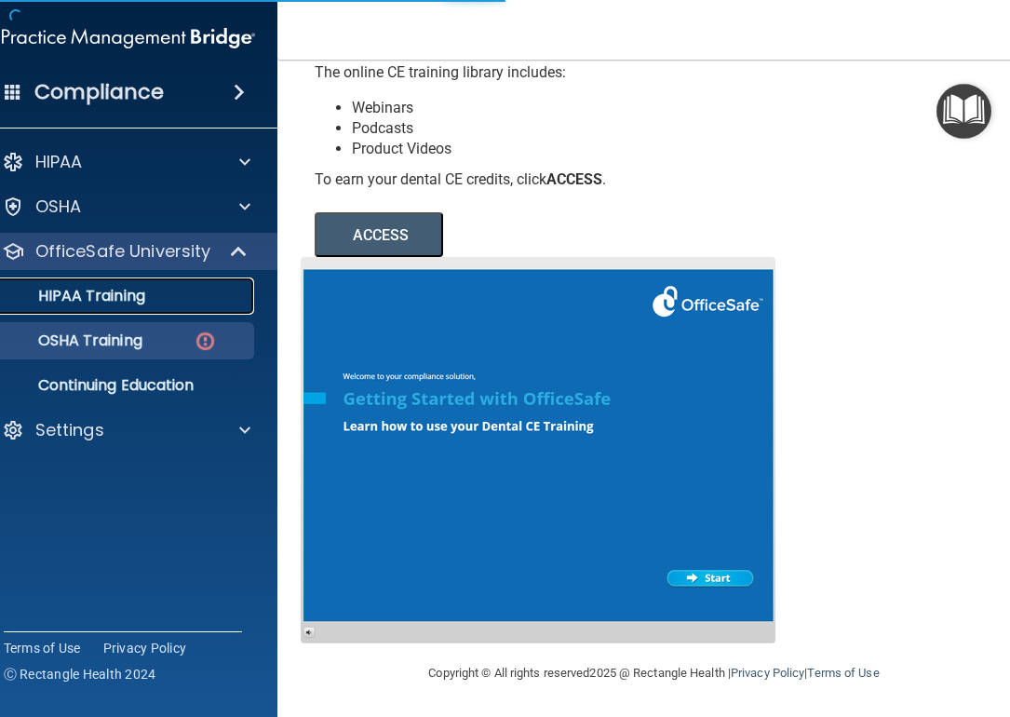
click at [122, 304] on p "HIPAA Training" at bounding box center [69, 296] width 154 height 19
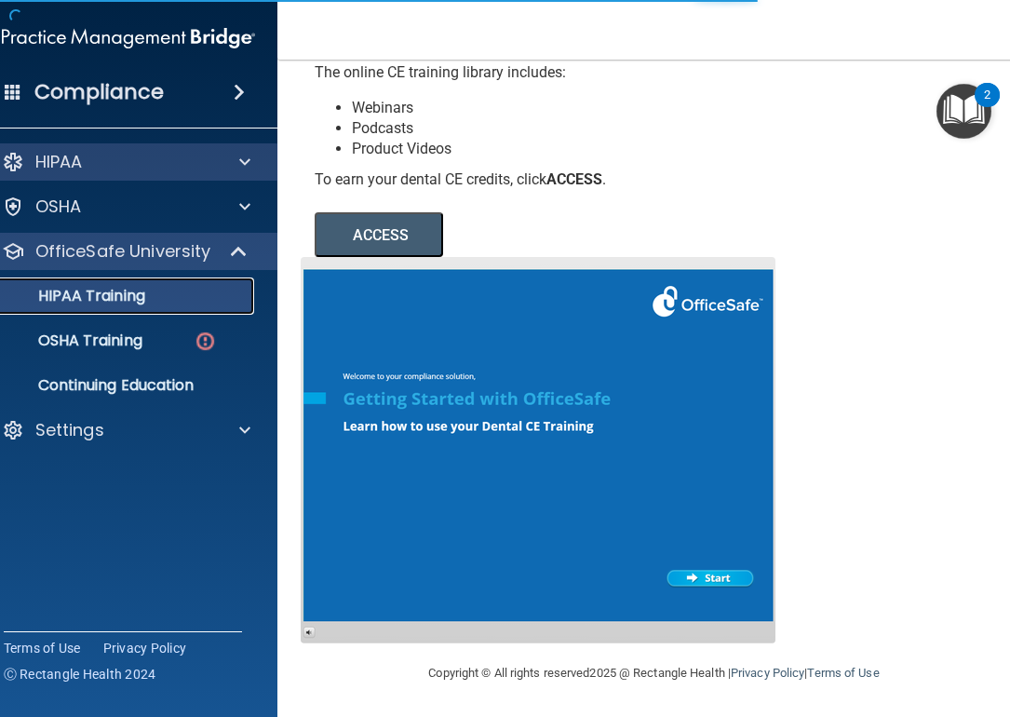
scroll to position [886, 0]
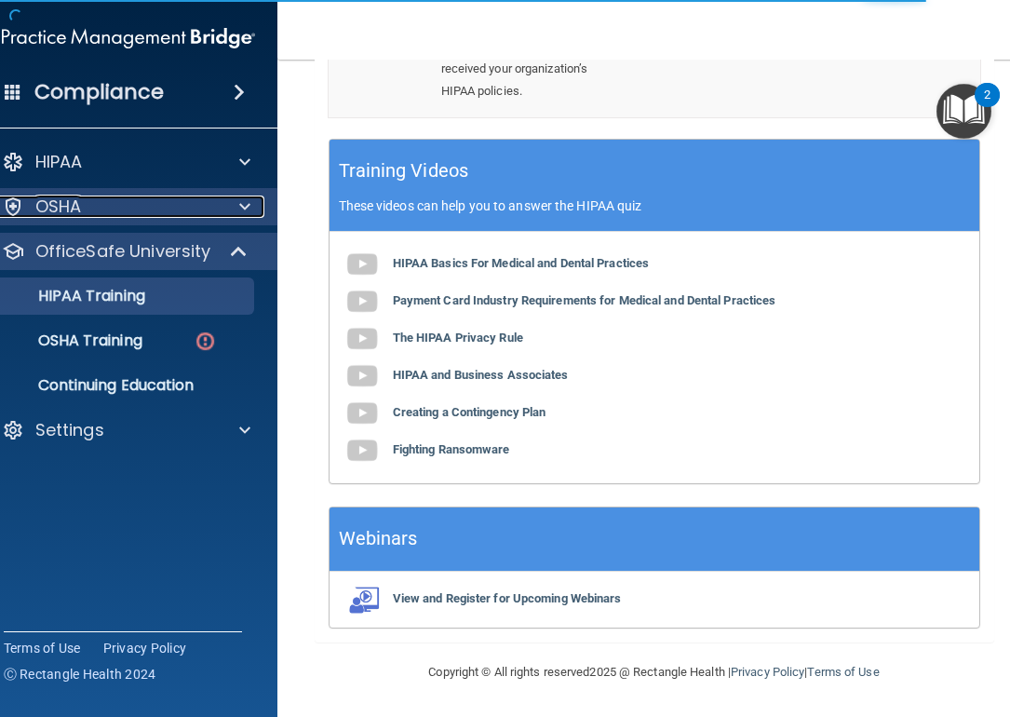
click at [225, 201] on div at bounding box center [241, 207] width 47 height 22
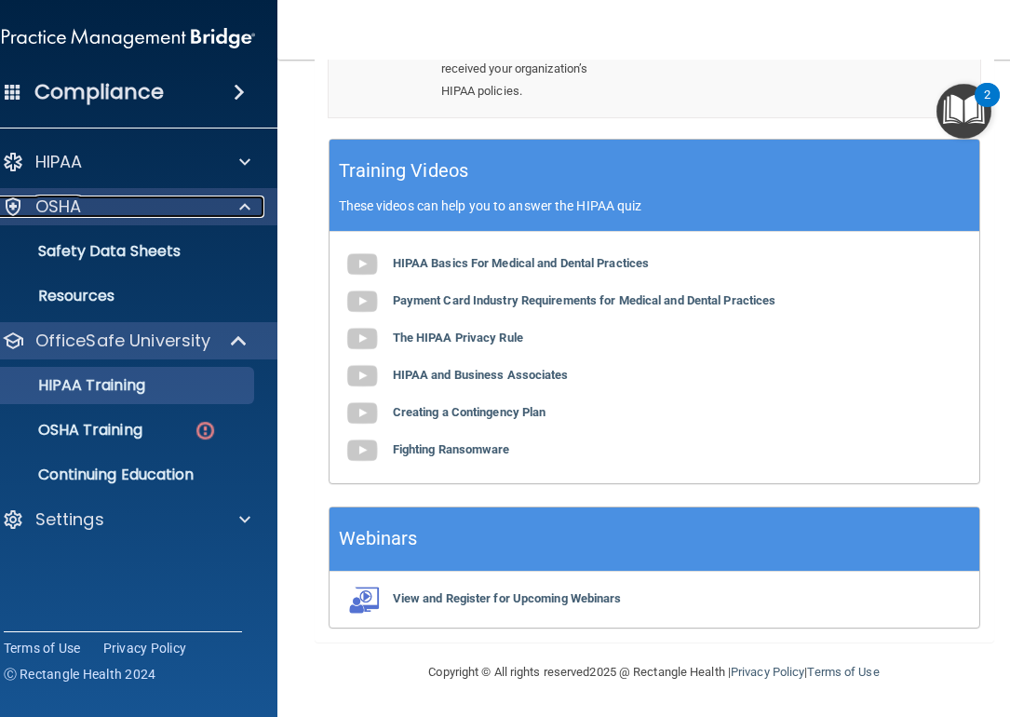
click at [225, 201] on div at bounding box center [241, 207] width 47 height 22
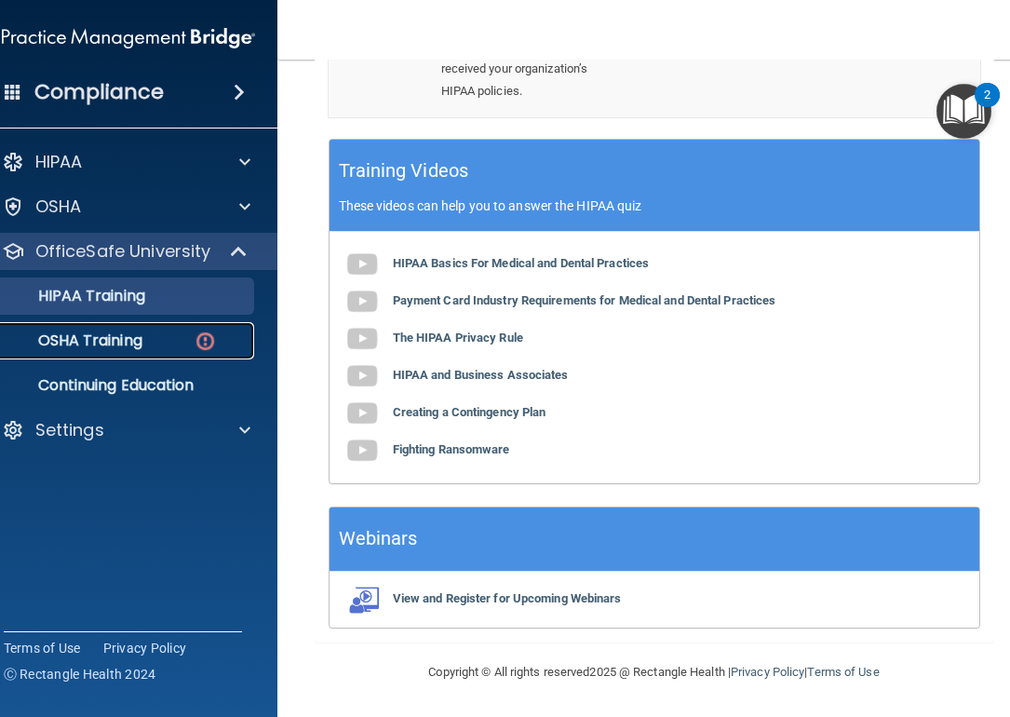
click at [167, 355] on link "OSHA Training" at bounding box center [107, 340] width 293 height 37
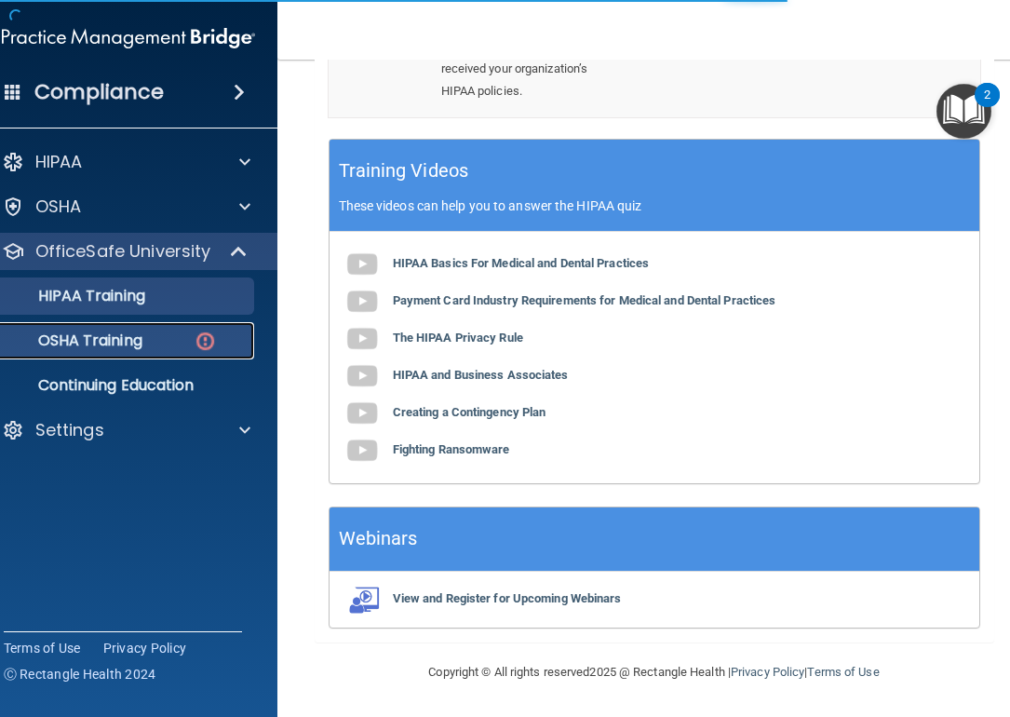
scroll to position [1383, 0]
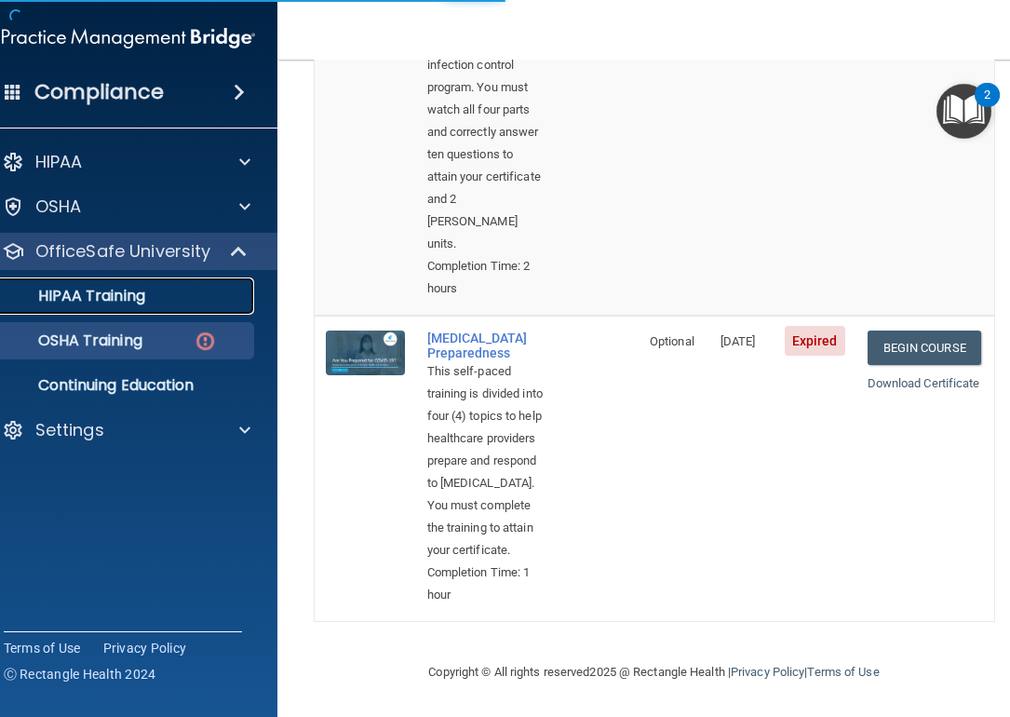
click at [145, 292] on p "HIPAA Training" at bounding box center [69, 296] width 154 height 19
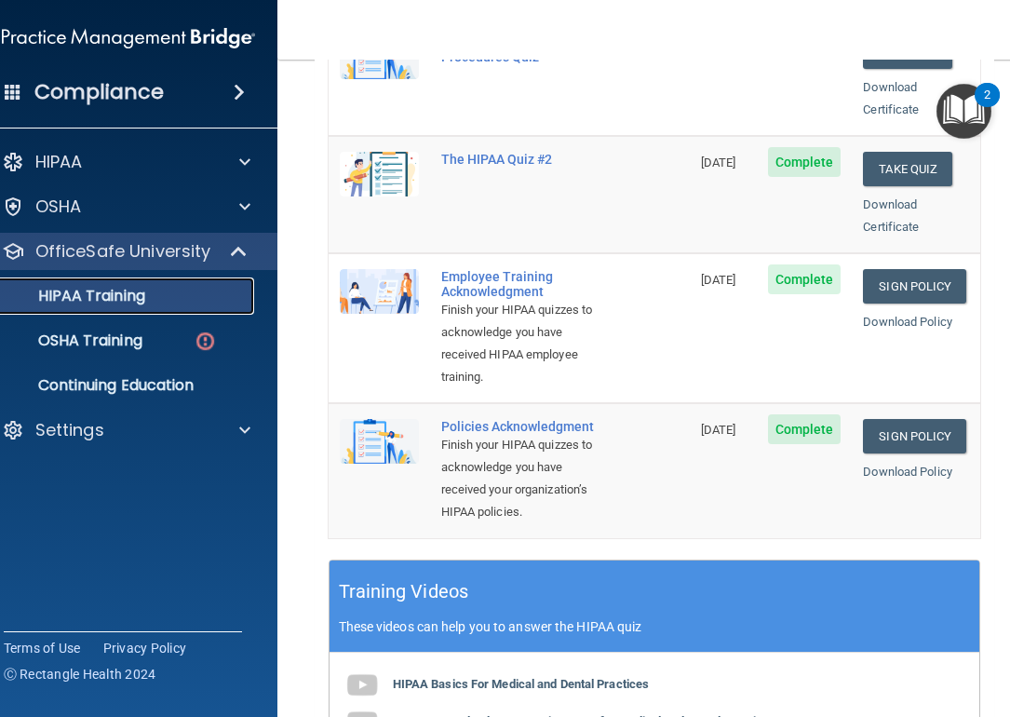
scroll to position [606, 0]
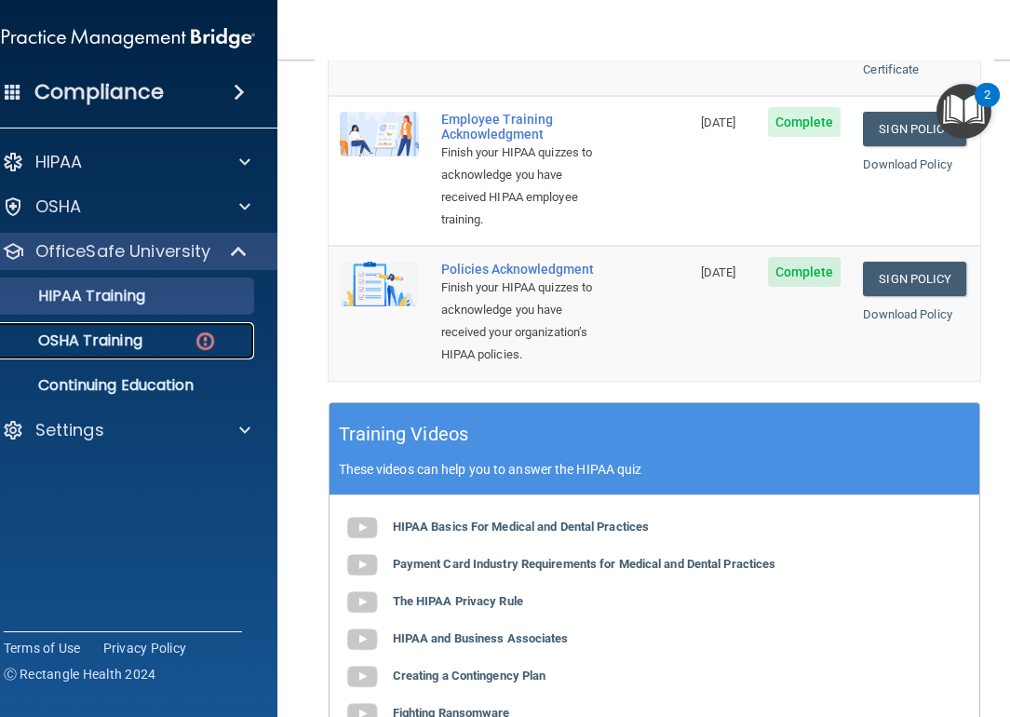
click at [166, 349] on div "OSHA Training" at bounding box center [119, 340] width 254 height 19
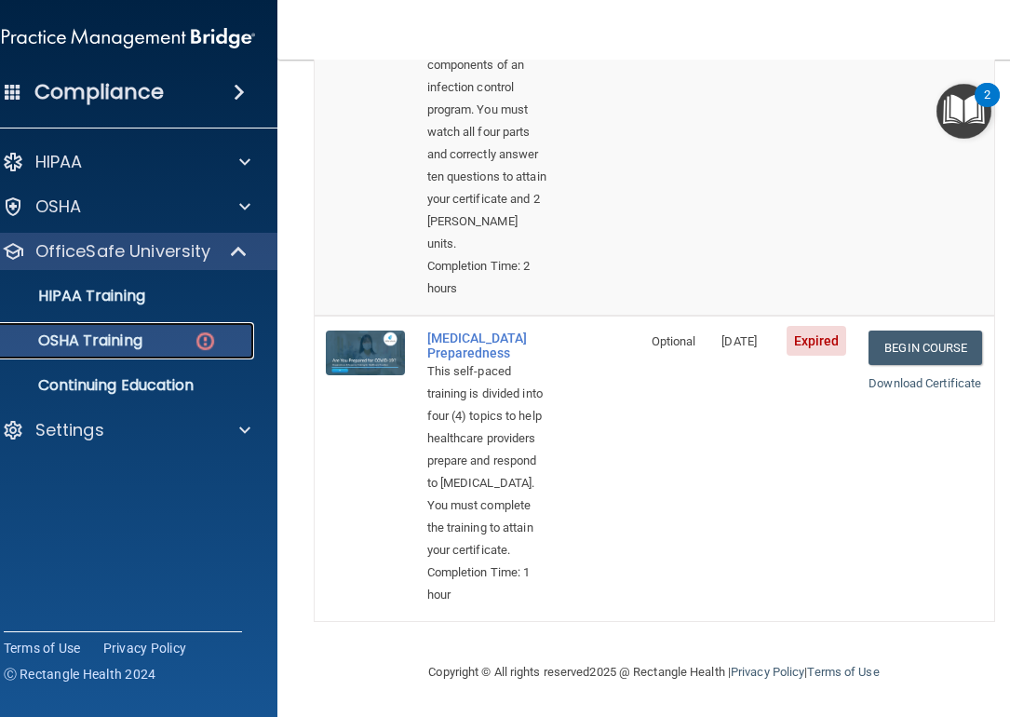
scroll to position [1383, 0]
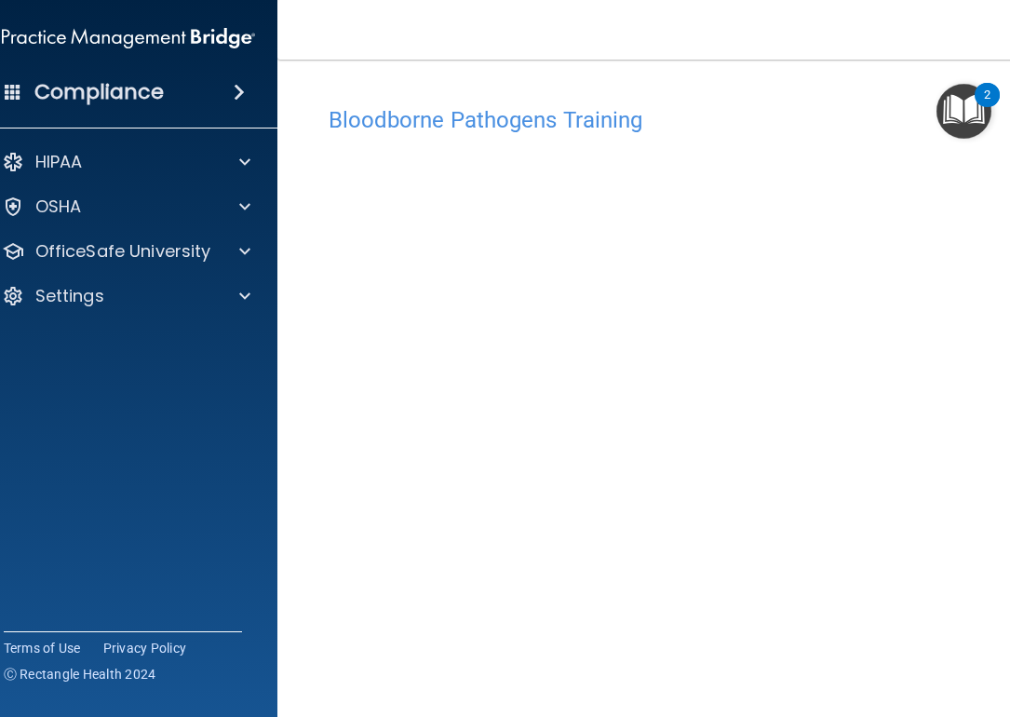
scroll to position [80, 0]
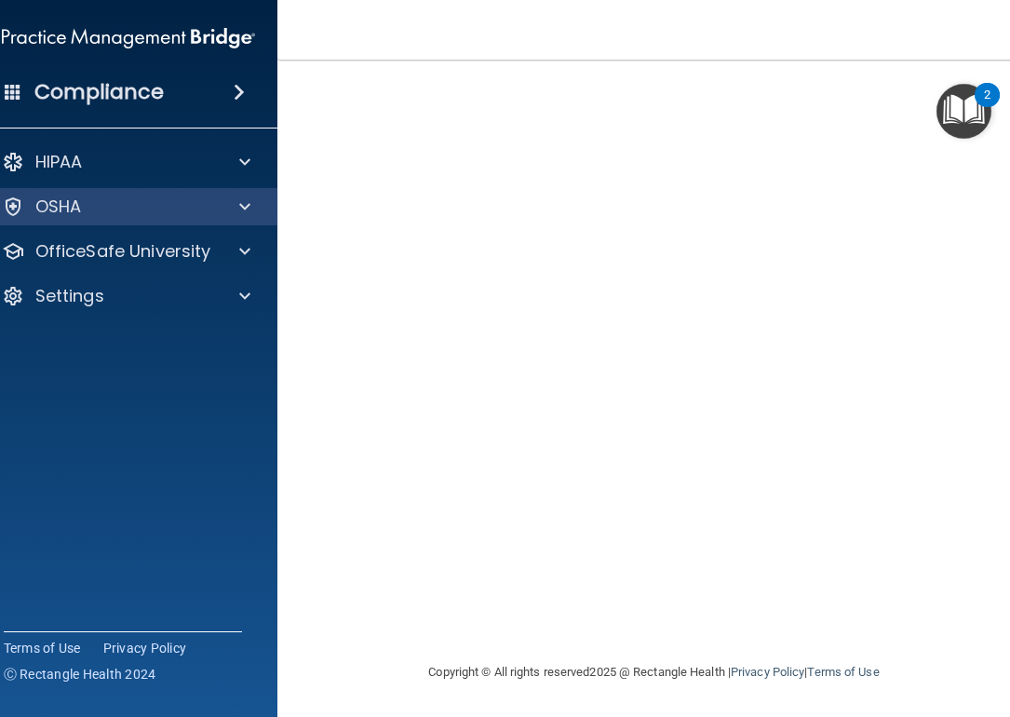
click at [196, 218] on div "OSHA" at bounding box center [129, 206] width 299 height 37
click at [218, 213] on div at bounding box center [241, 207] width 47 height 22
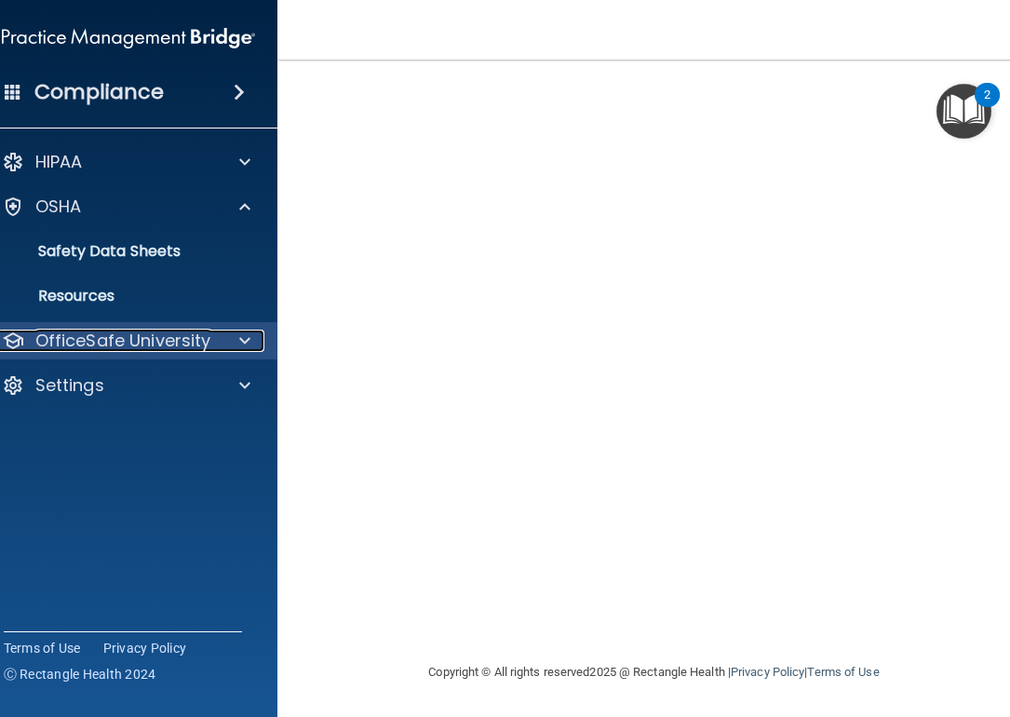
click at [182, 342] on p "OfficeSafe University" at bounding box center [123, 341] width 176 height 22
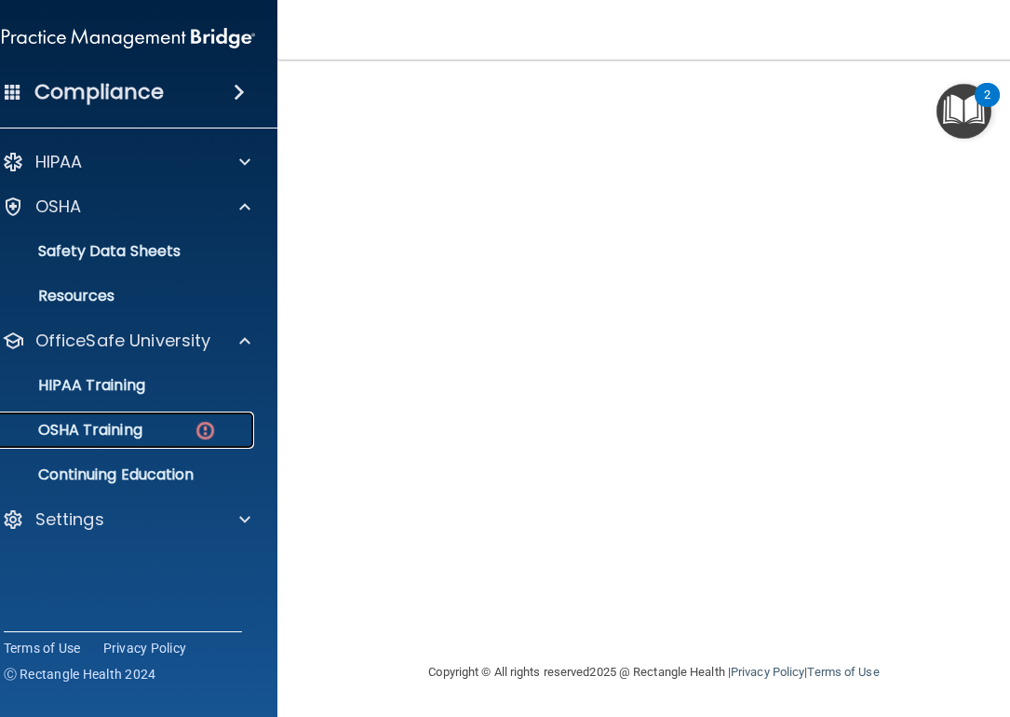
click at [151, 442] on link "OSHA Training" at bounding box center [107, 430] width 293 height 37
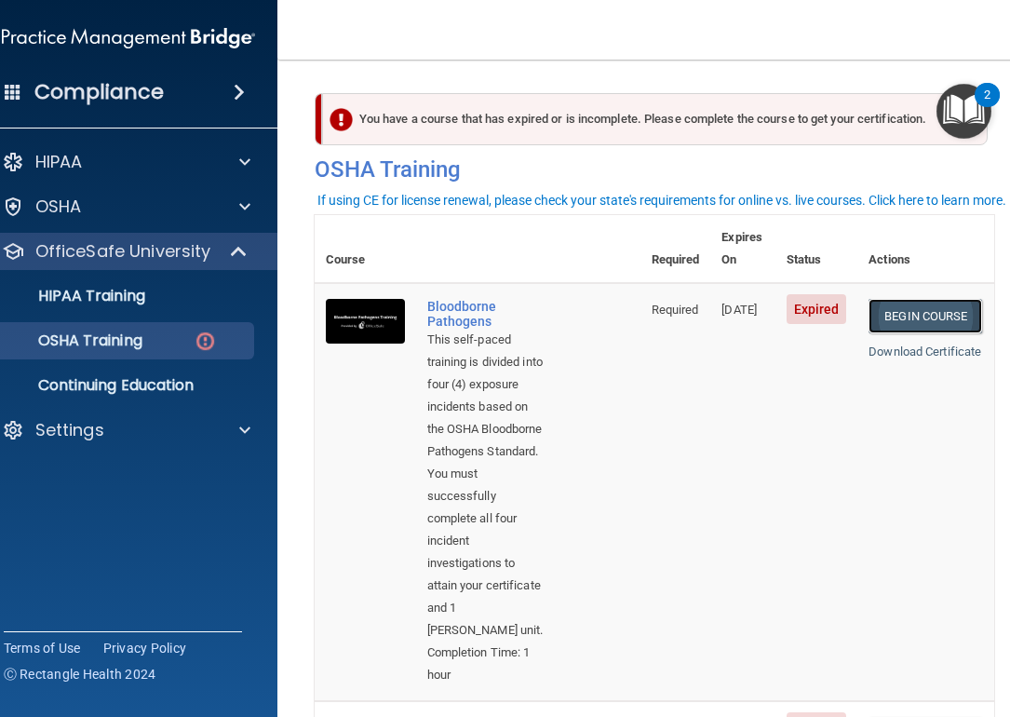
click at [928, 299] on link "Begin Course" at bounding box center [926, 316] width 114 height 34
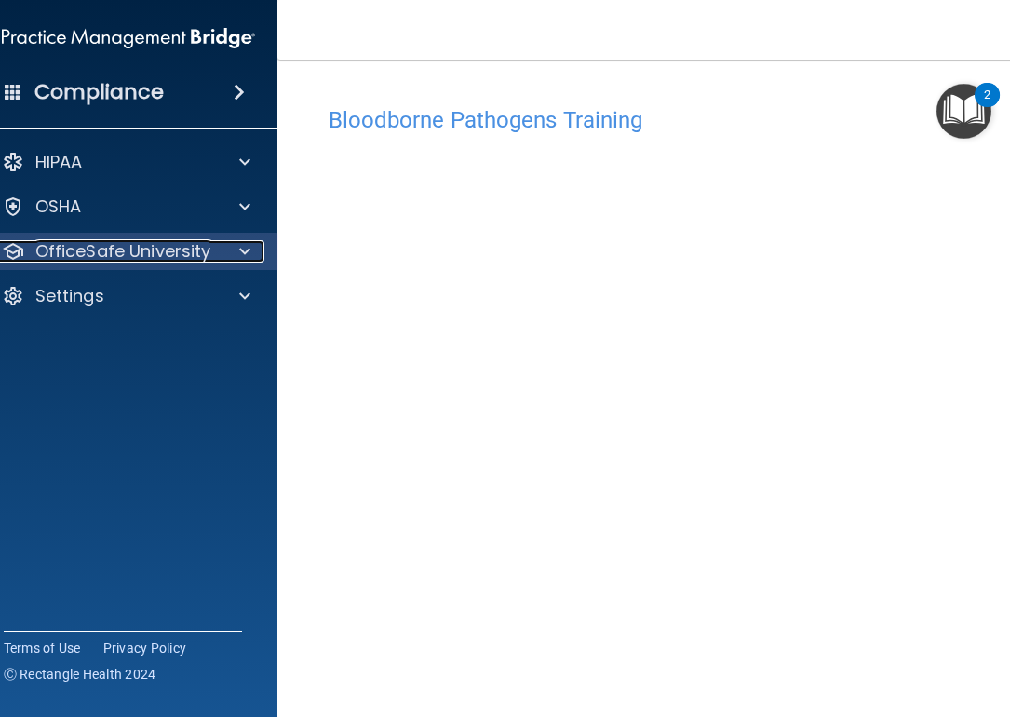
click at [236, 259] on div at bounding box center [241, 251] width 47 height 22
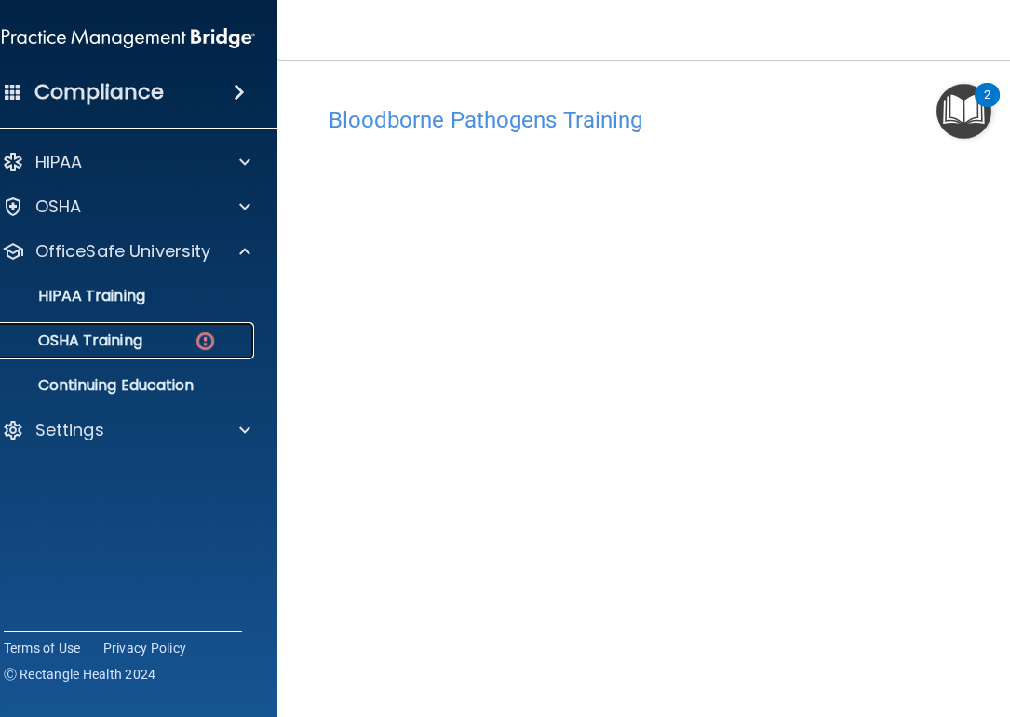
click at [220, 355] on link "OSHA Training" at bounding box center [107, 340] width 293 height 37
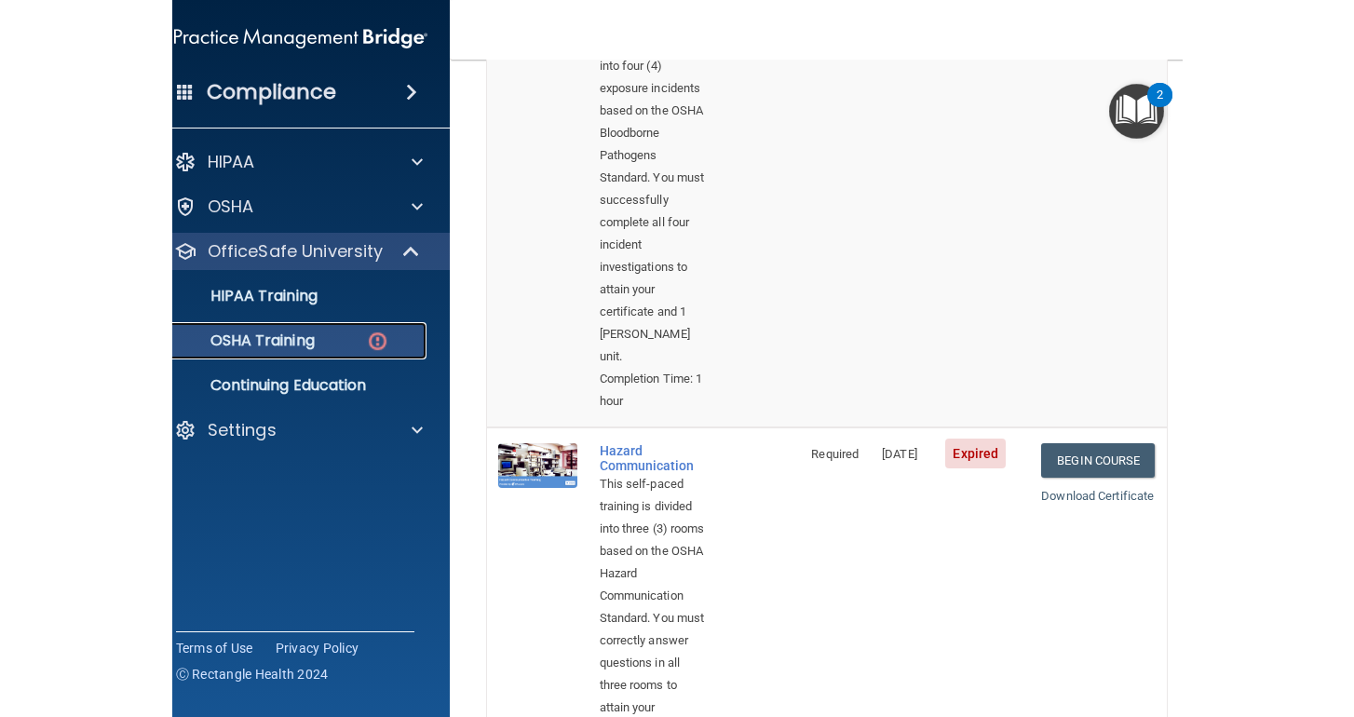
scroll to position [407, 0]
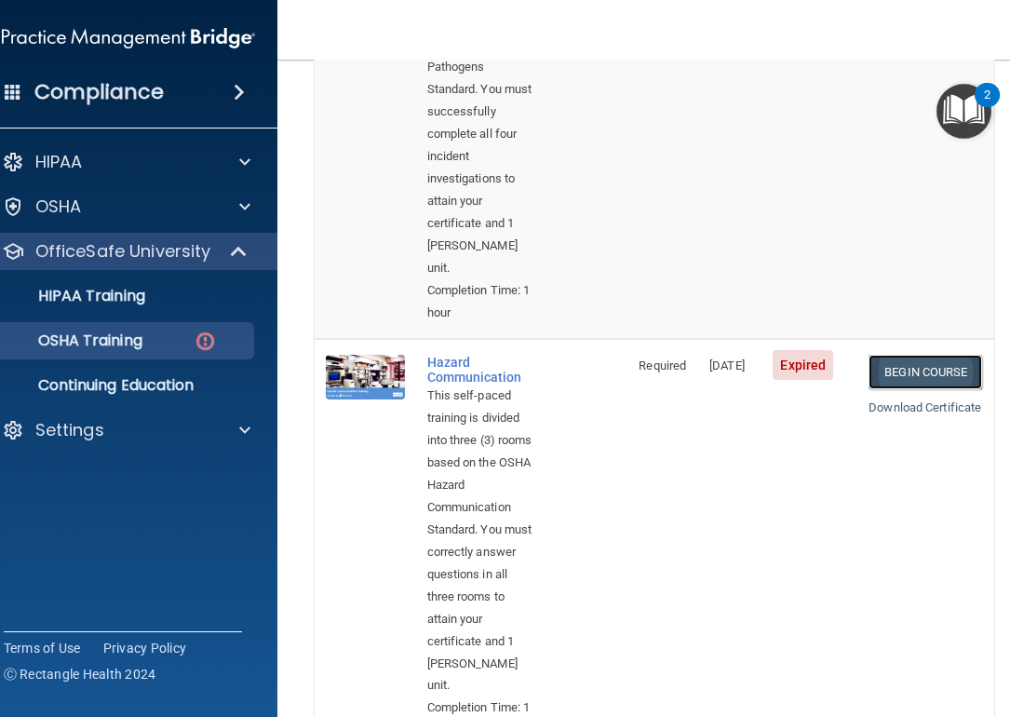
click at [927, 388] on link "Begin Course" at bounding box center [926, 372] width 114 height 34
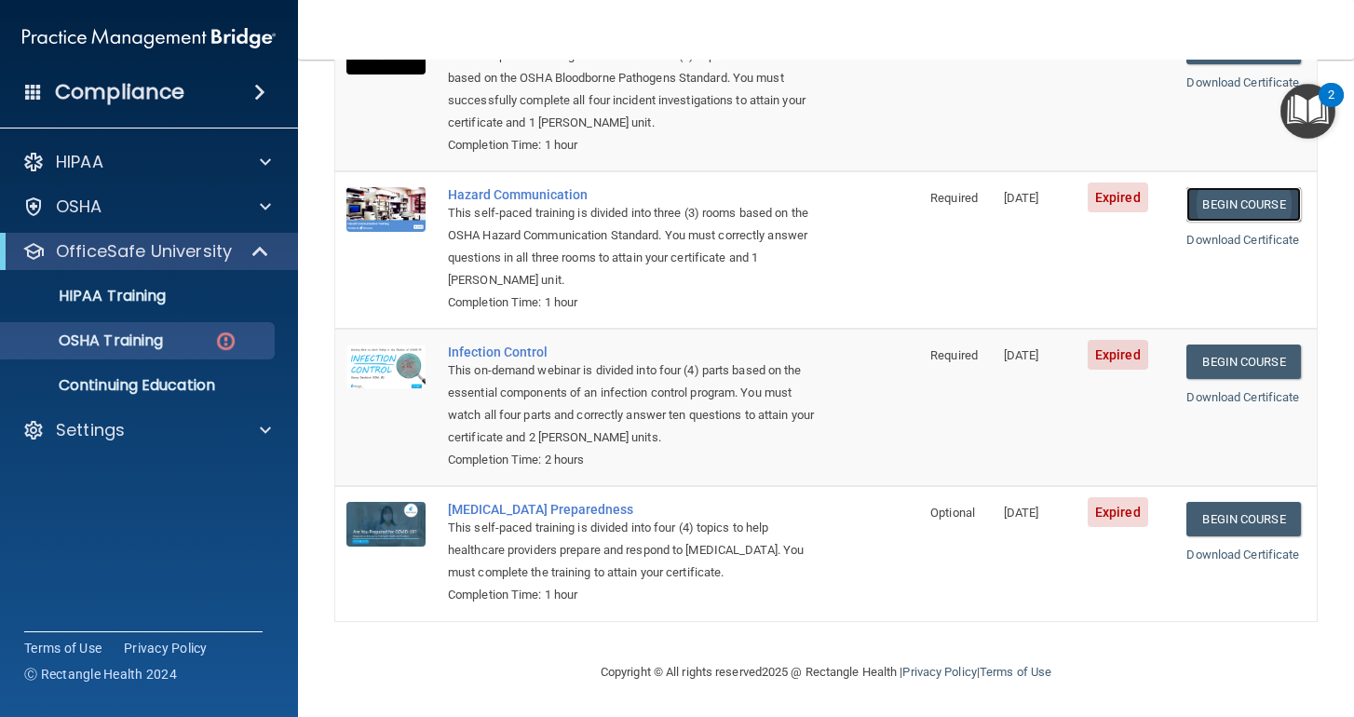
scroll to position [249, 0]
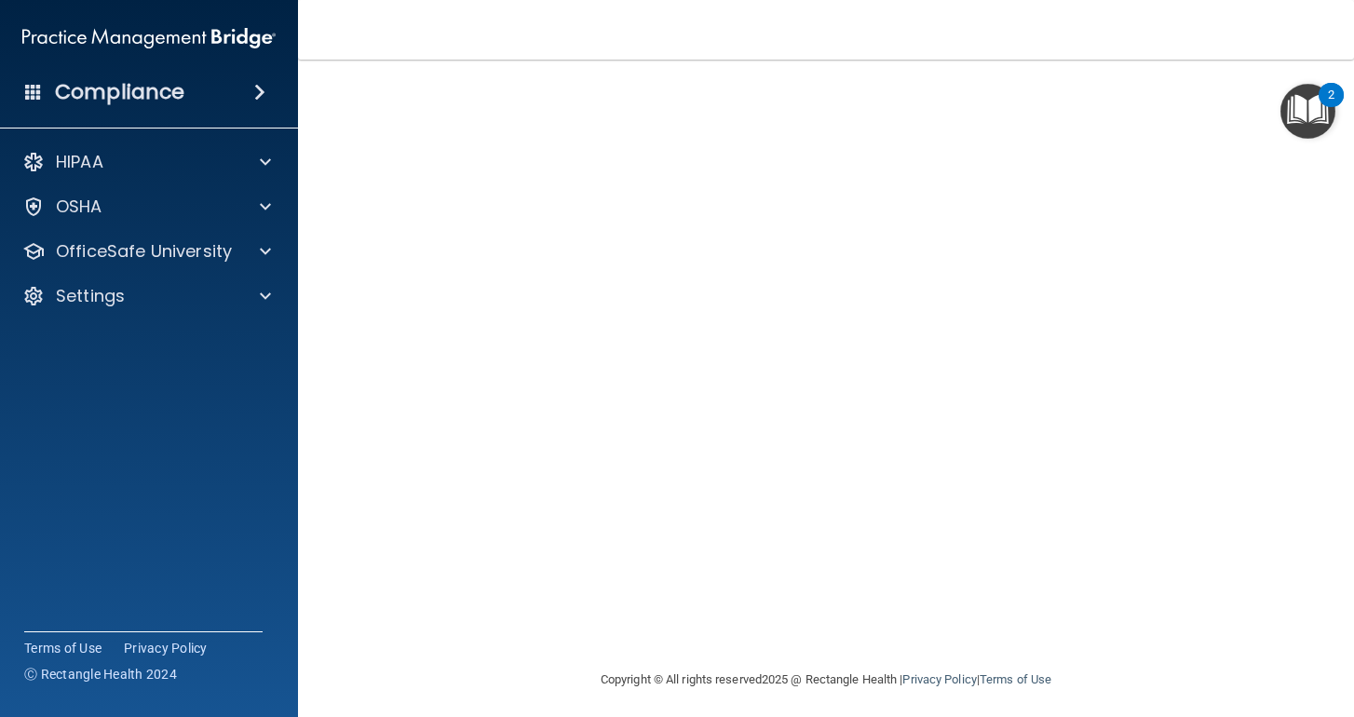
scroll to position [122, 0]
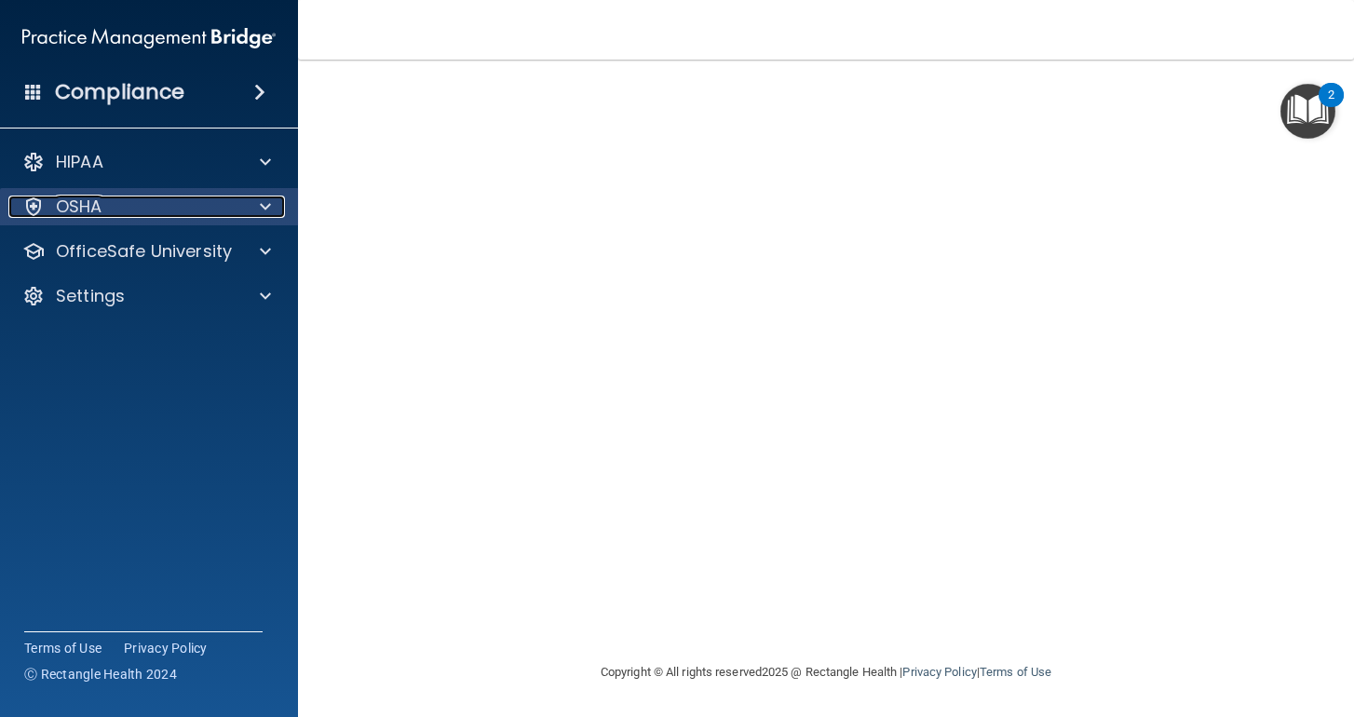
click at [231, 210] on div "OSHA" at bounding box center [123, 207] width 231 height 22
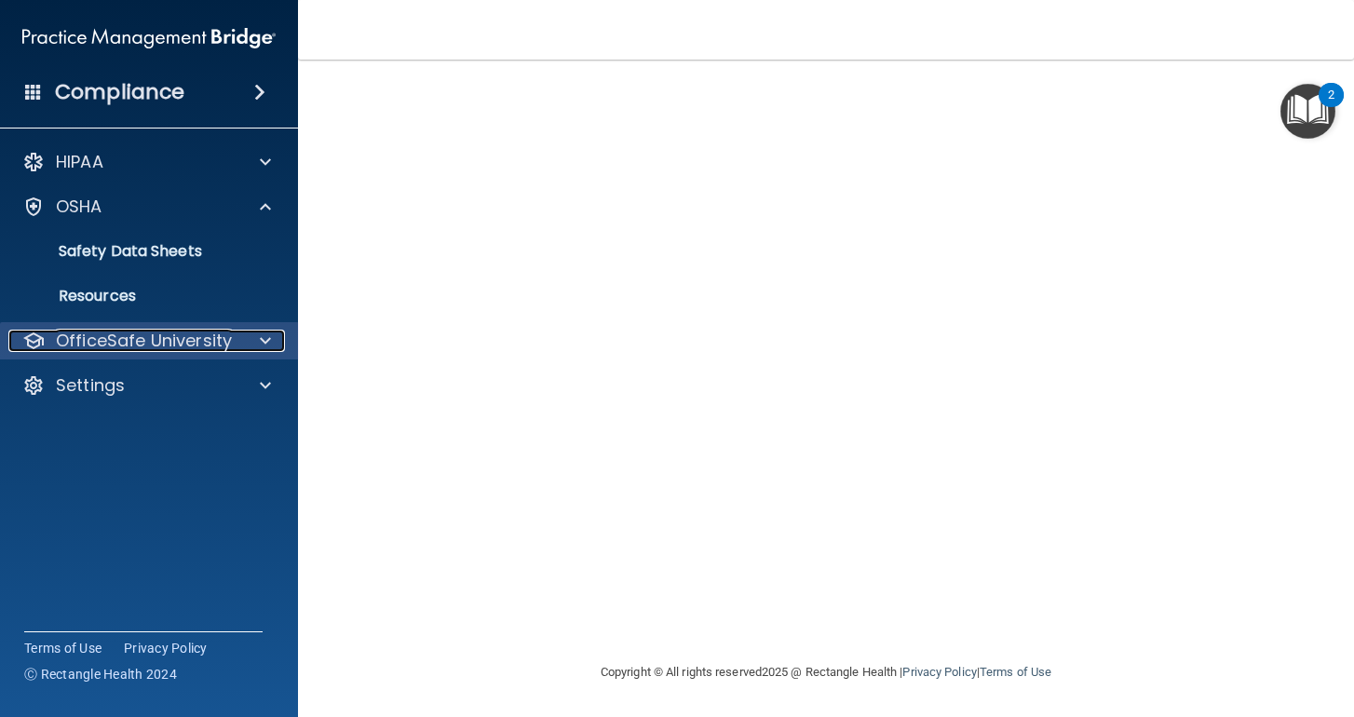
click at [229, 336] on p "OfficeSafe University" at bounding box center [144, 341] width 176 height 22
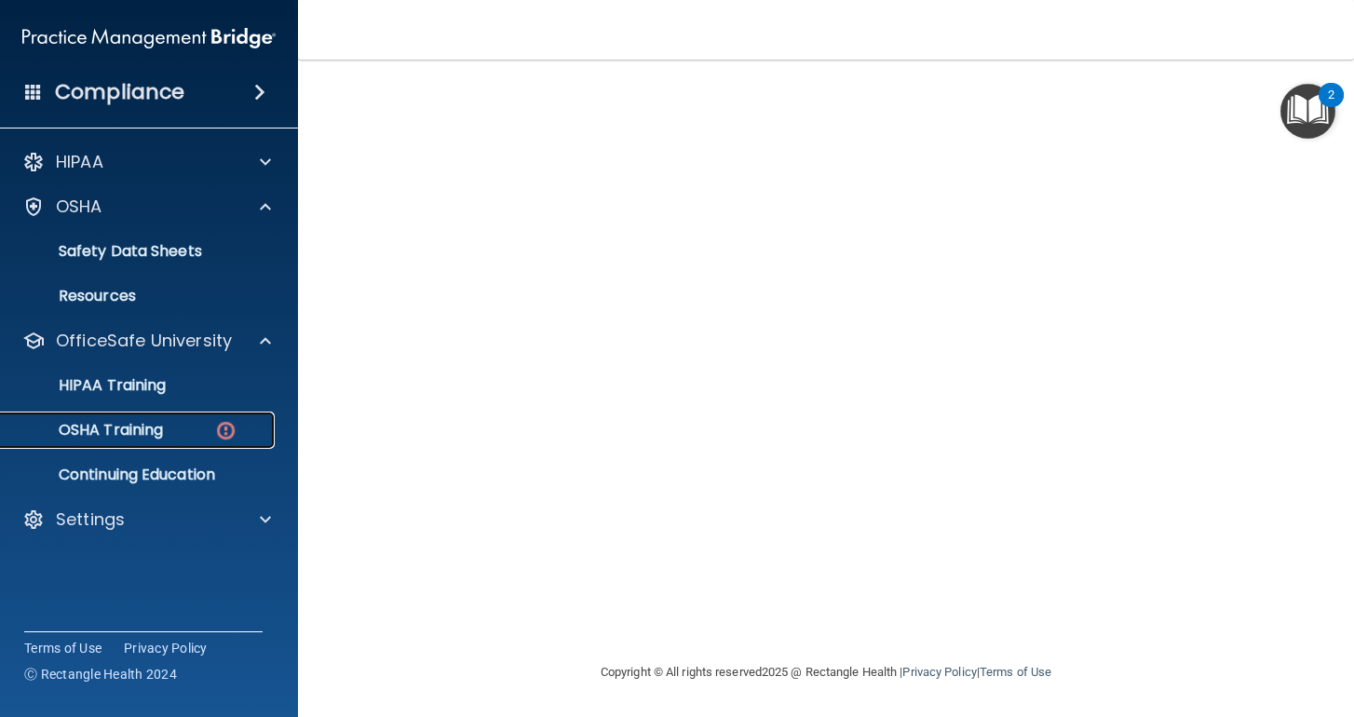
click at [218, 444] on link "OSHA Training" at bounding box center [127, 430] width 293 height 37
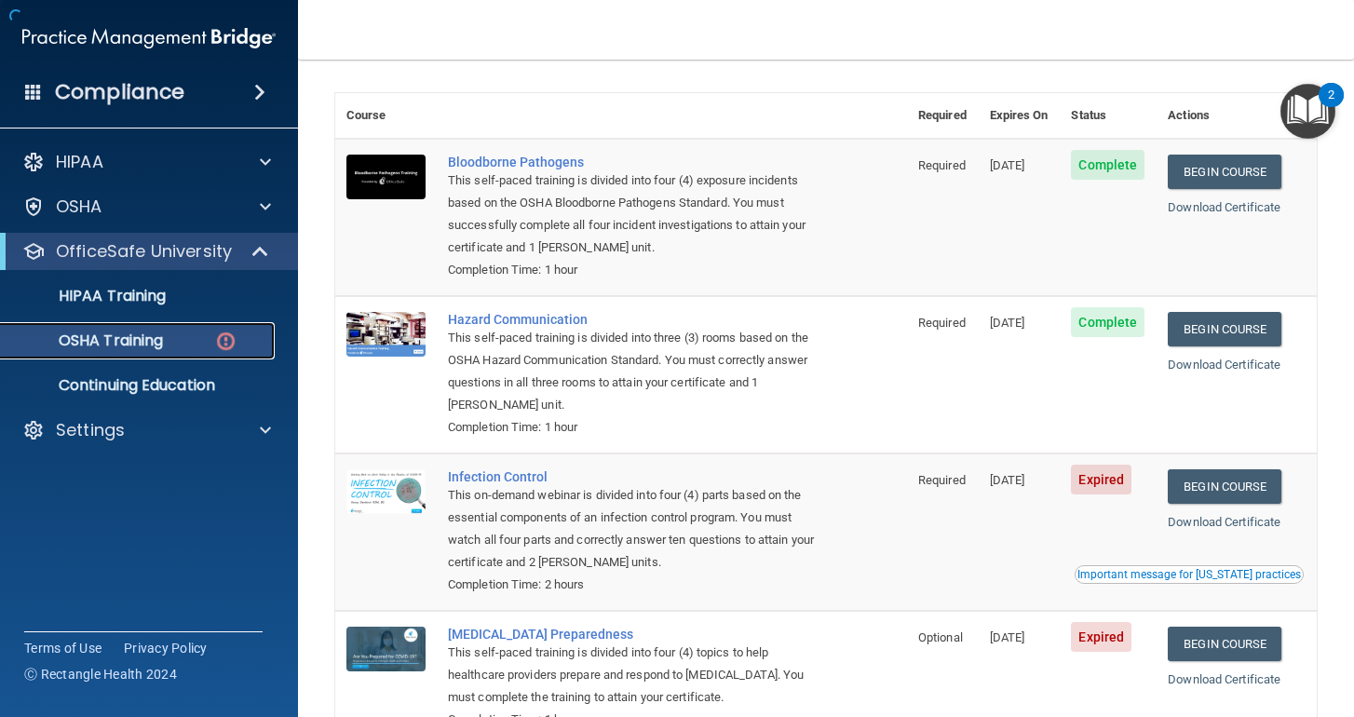
scroll to position [249, 0]
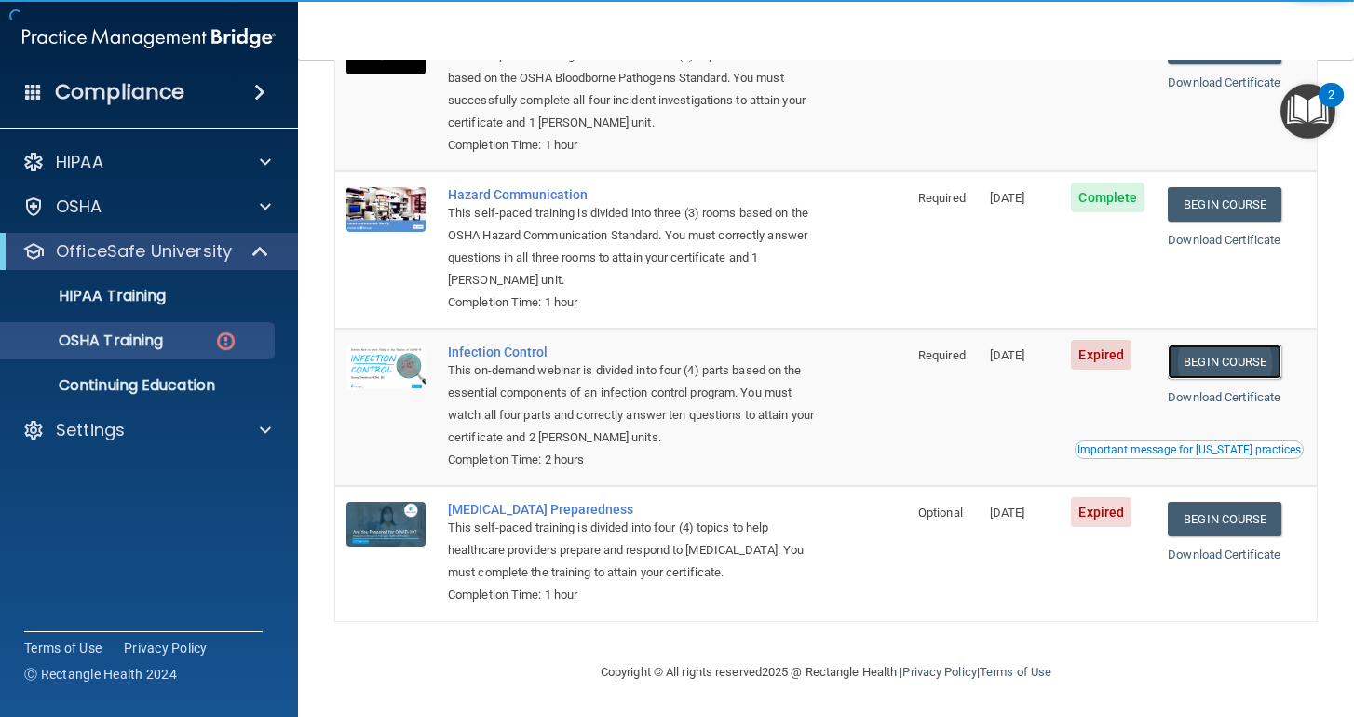
click at [1009, 355] on link "Begin Course" at bounding box center [1225, 362] width 114 height 34
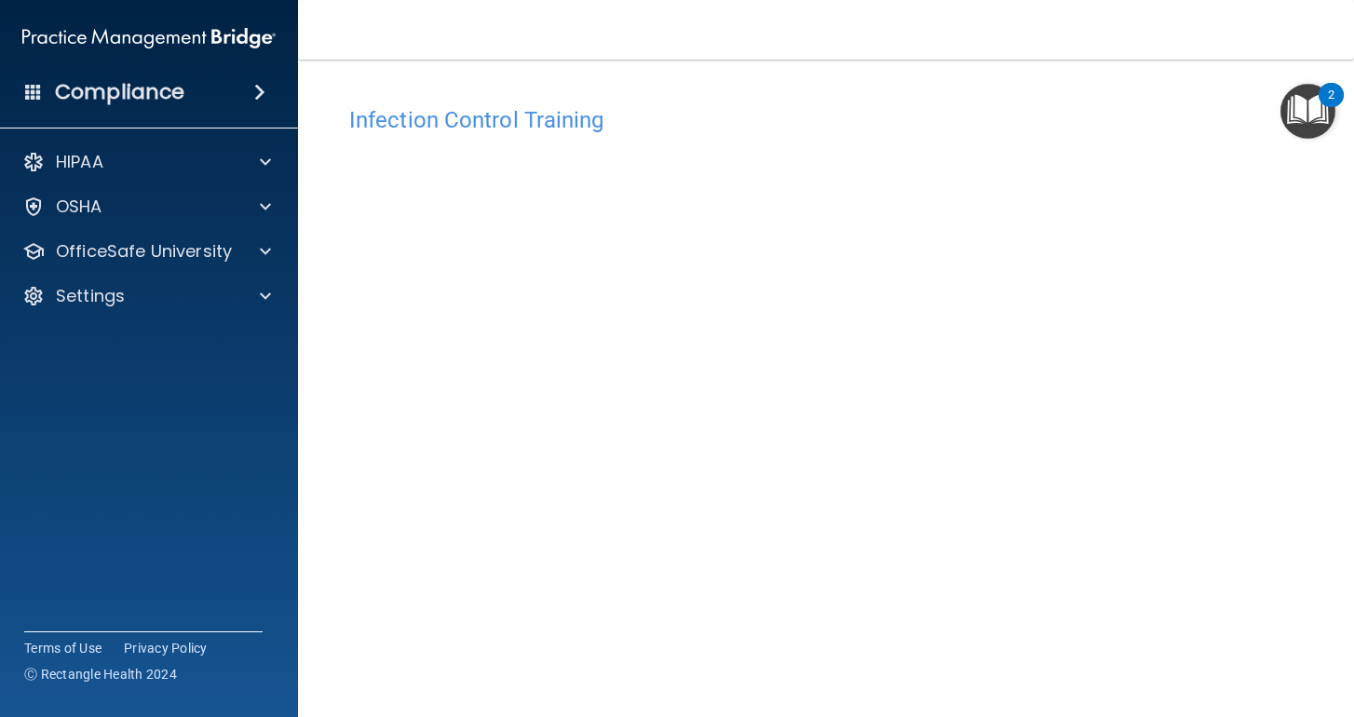
scroll to position [80, 0]
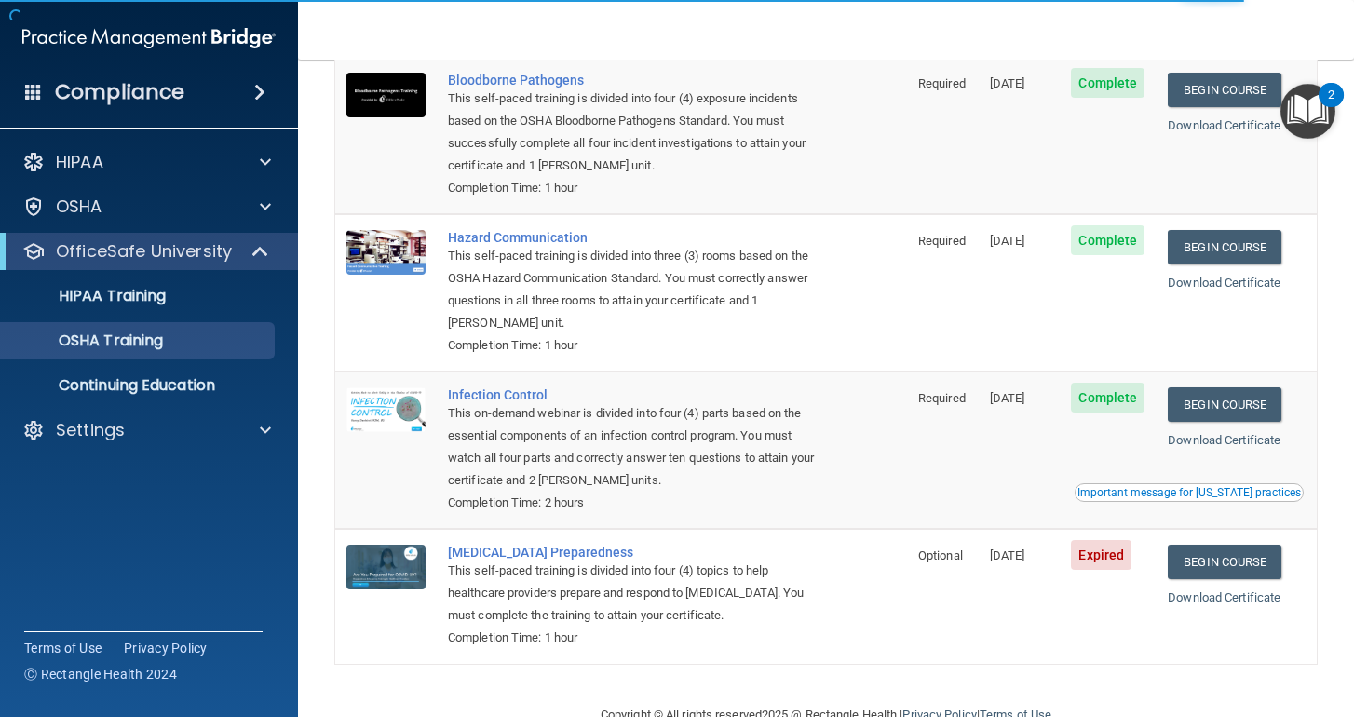
scroll to position [196, 0]
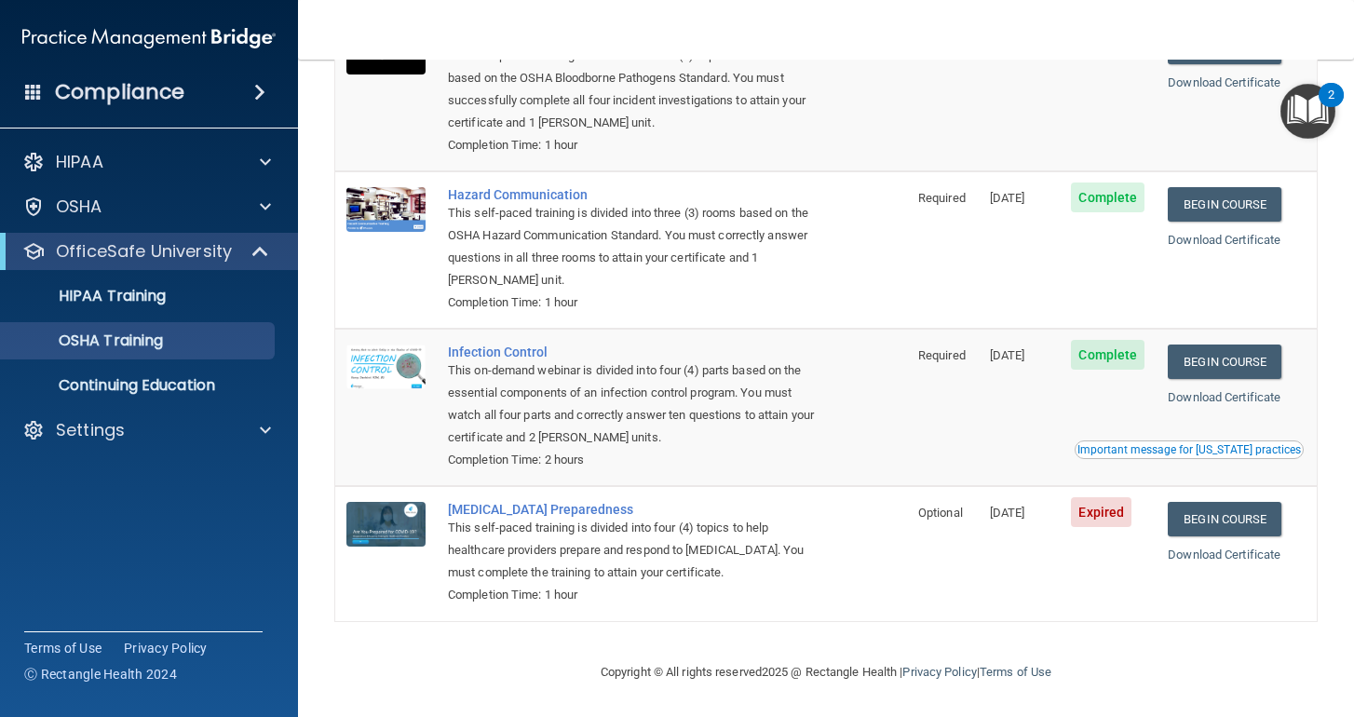
click at [1248, 536] on td "Begin Course Download Certificate" at bounding box center [1236, 553] width 160 height 134
click at [1248, 526] on link "Begin Course" at bounding box center [1225, 519] width 114 height 34
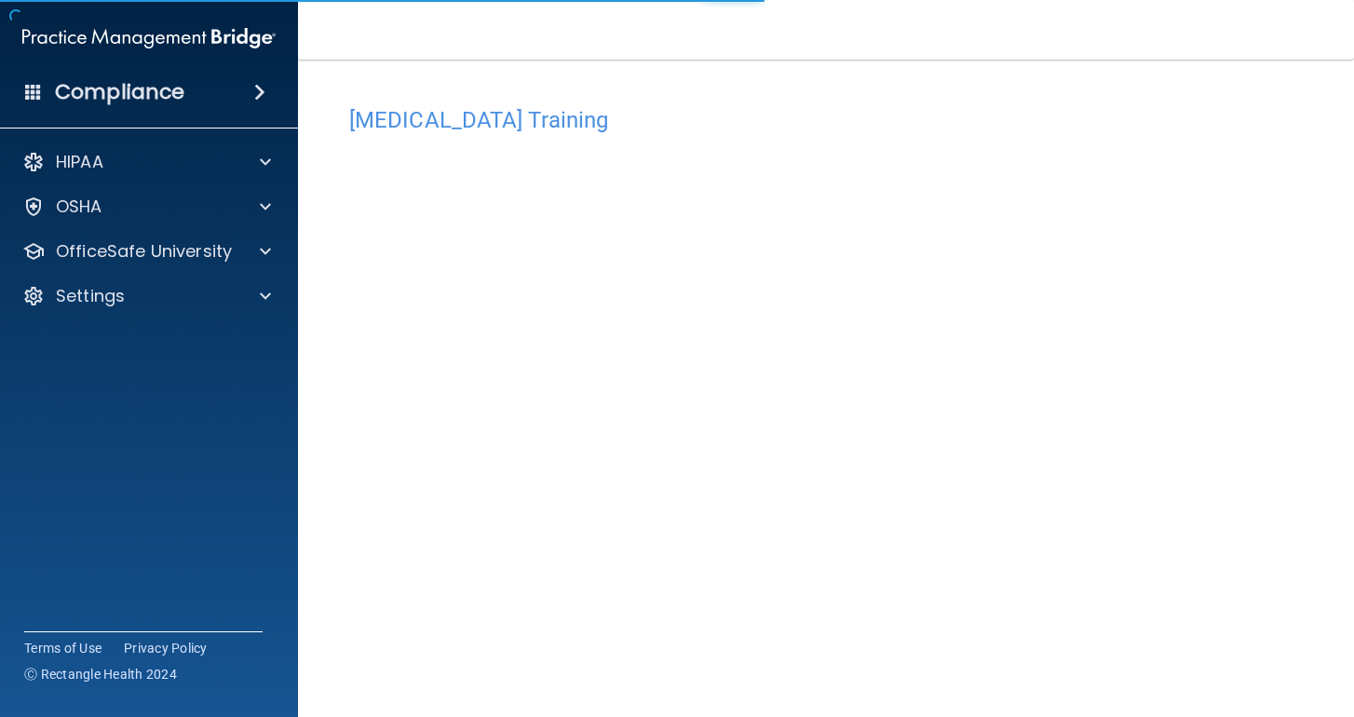
scroll to position [80, 0]
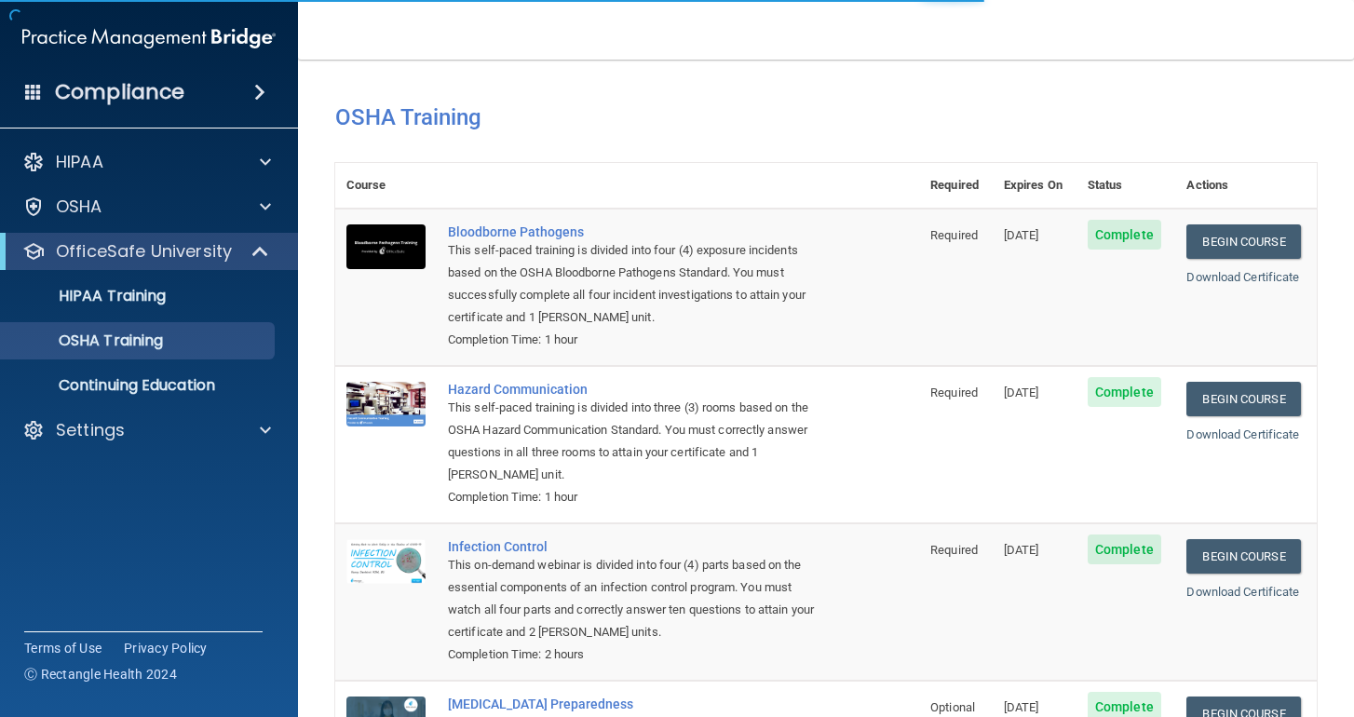
scroll to position [196, 0]
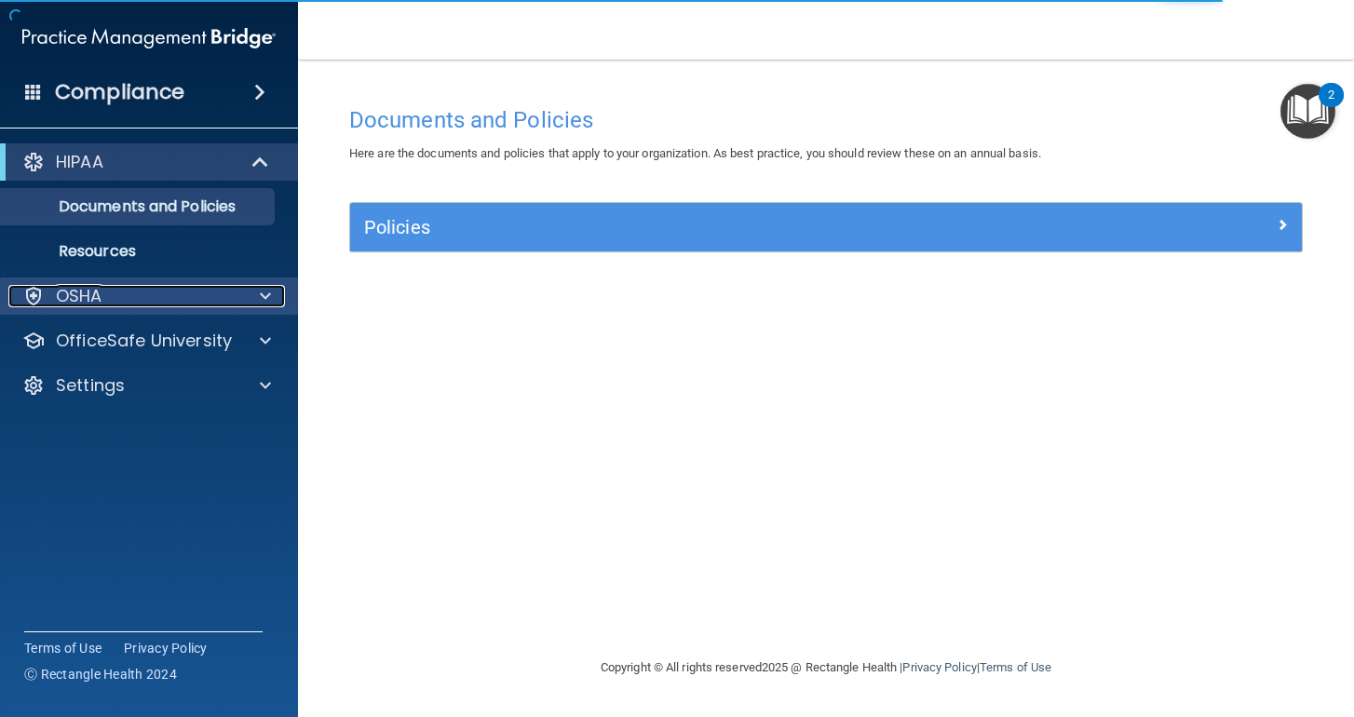
click at [253, 298] on div at bounding box center [262, 296] width 47 height 22
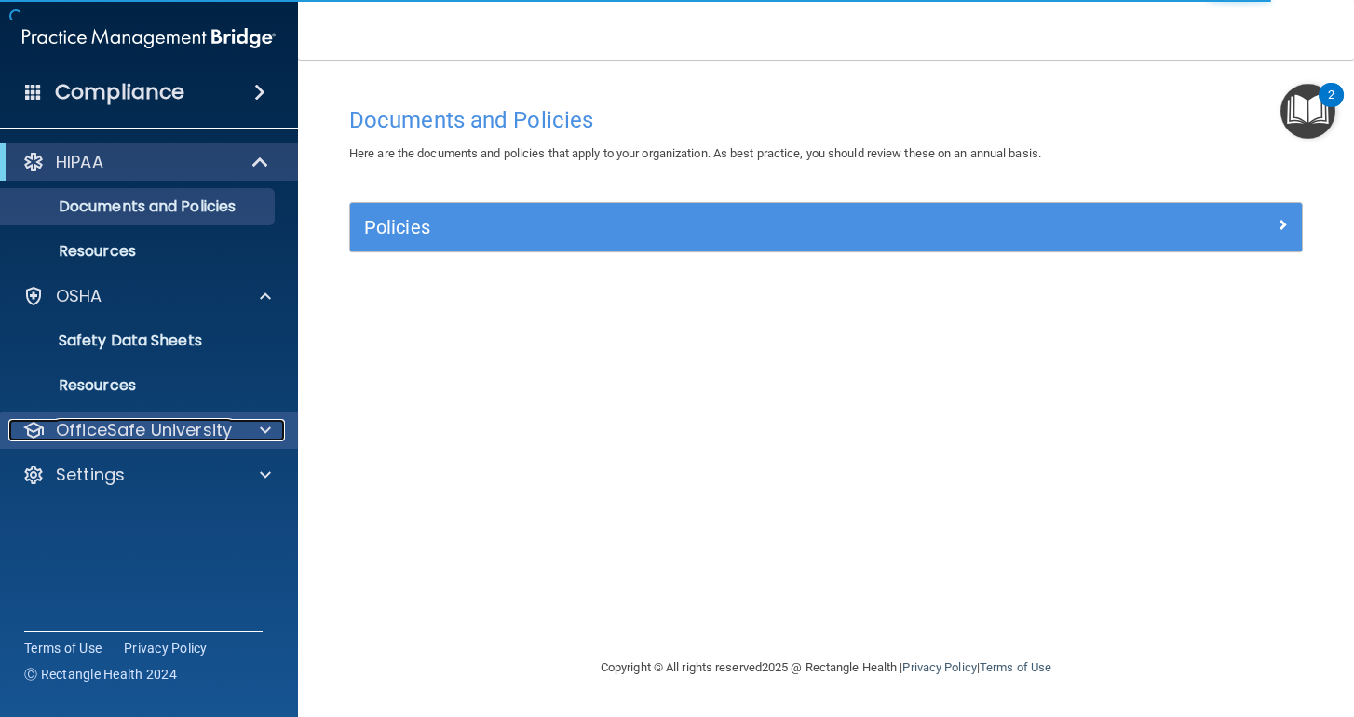
click at [196, 426] on p "OfficeSafe University" at bounding box center [144, 430] width 176 height 22
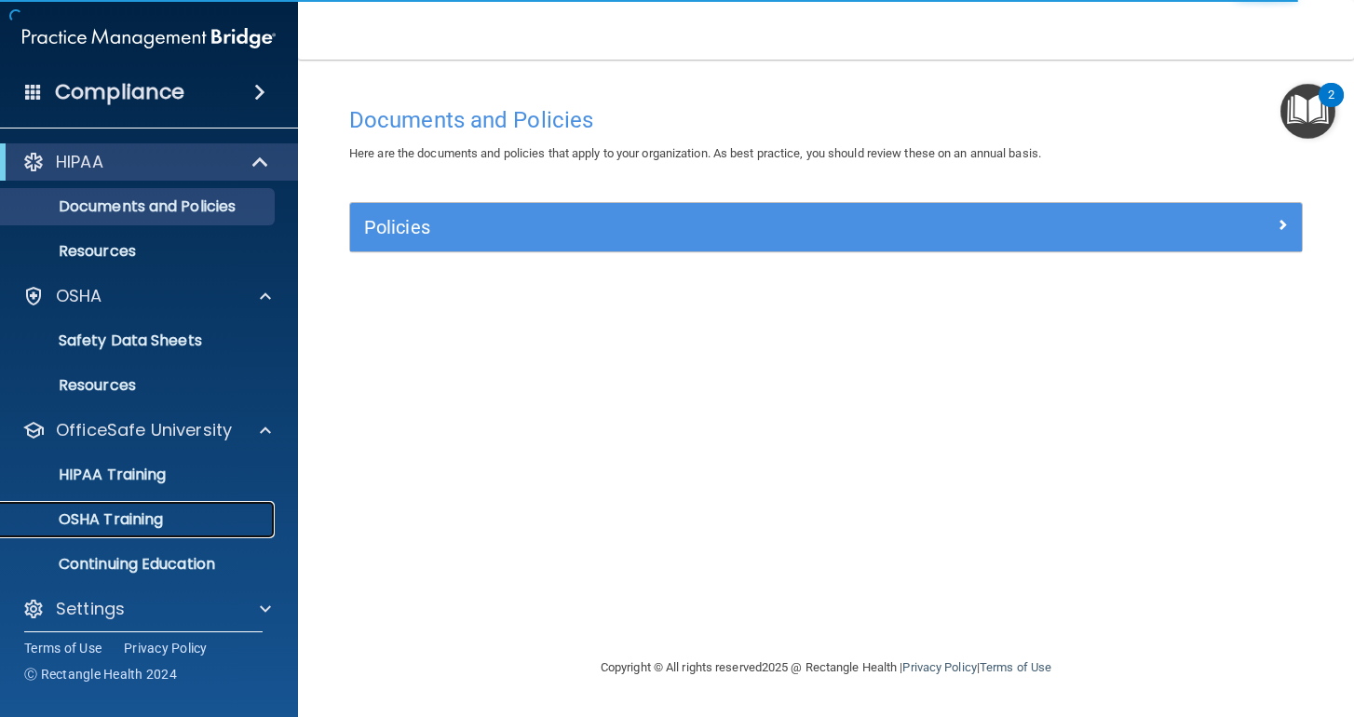
click at [196, 521] on div "OSHA Training" at bounding box center [139, 519] width 254 height 19
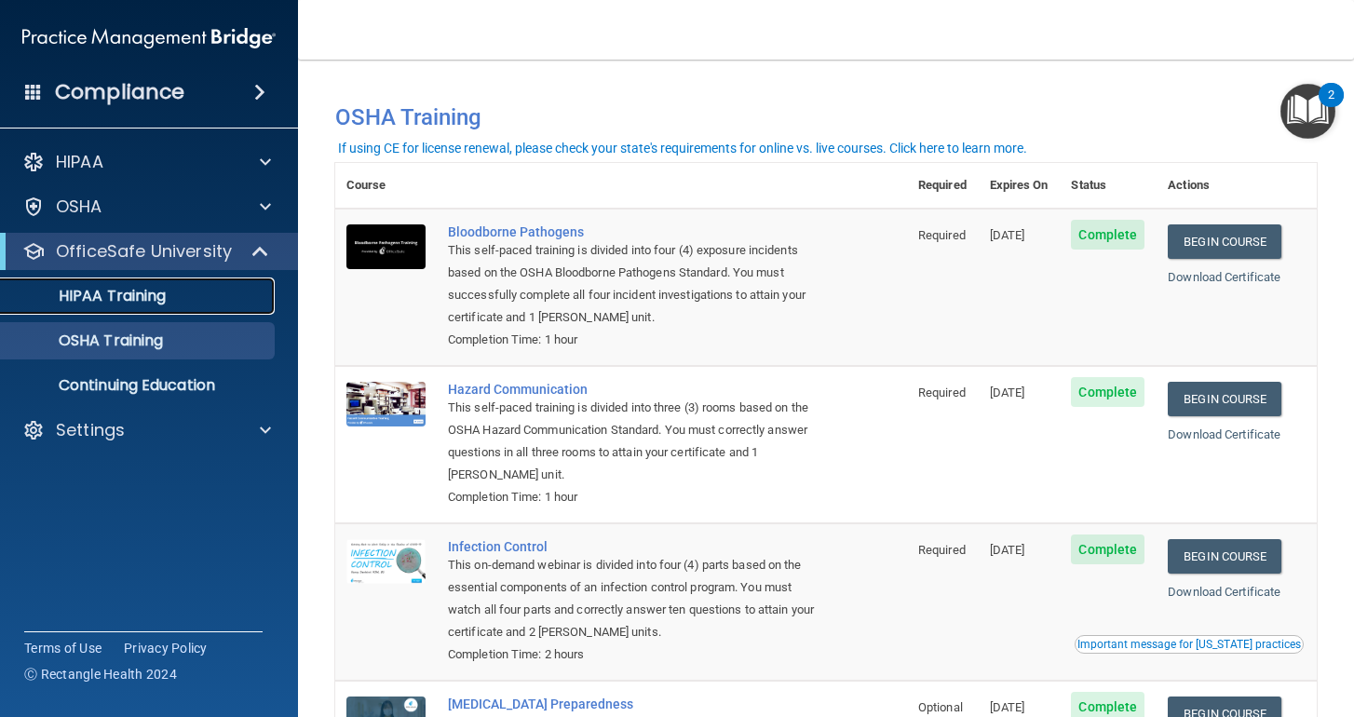
click at [100, 300] on p "HIPAA Training" at bounding box center [89, 296] width 154 height 19
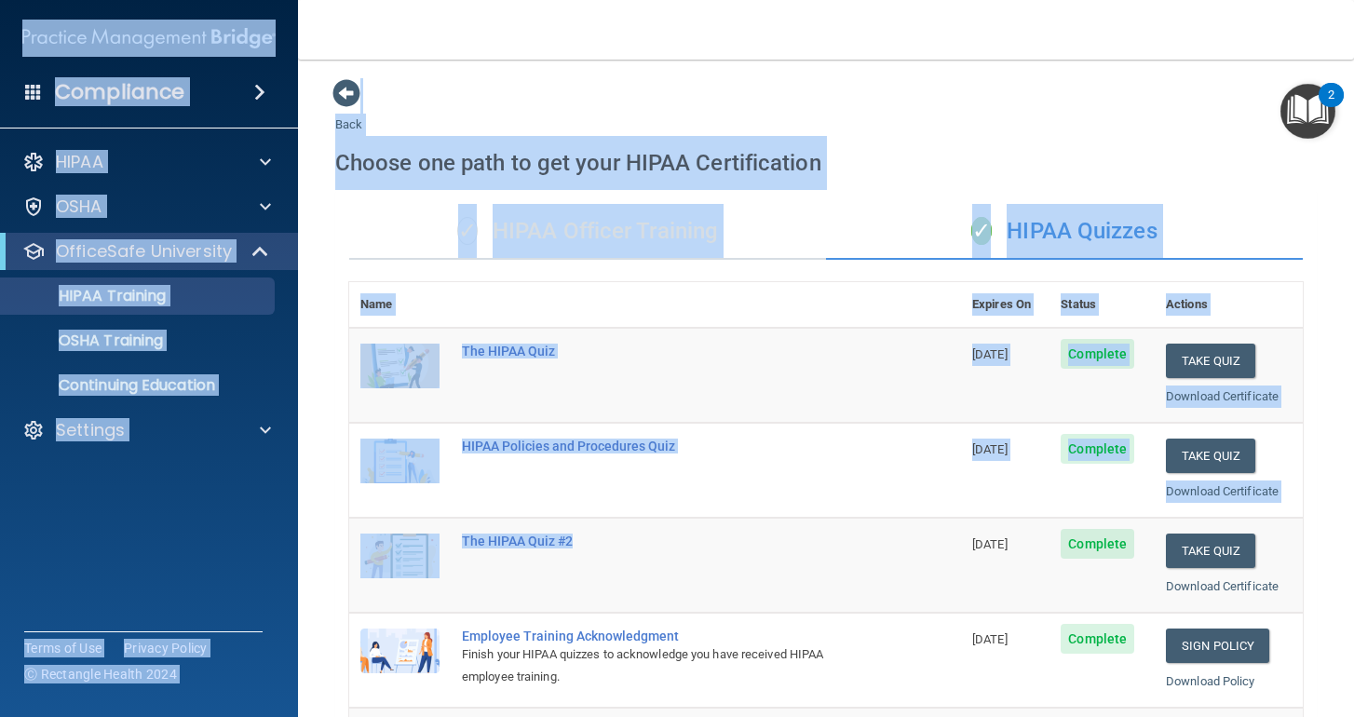
drag, startPoint x: 807, startPoint y: 543, endPoint x: 168, endPoint y: 100, distance: 778.2
click at [168, 100] on div "Compliance HIPAA Documents and Policies Report an Incident Business Associates …" at bounding box center [677, 358] width 1354 height 717
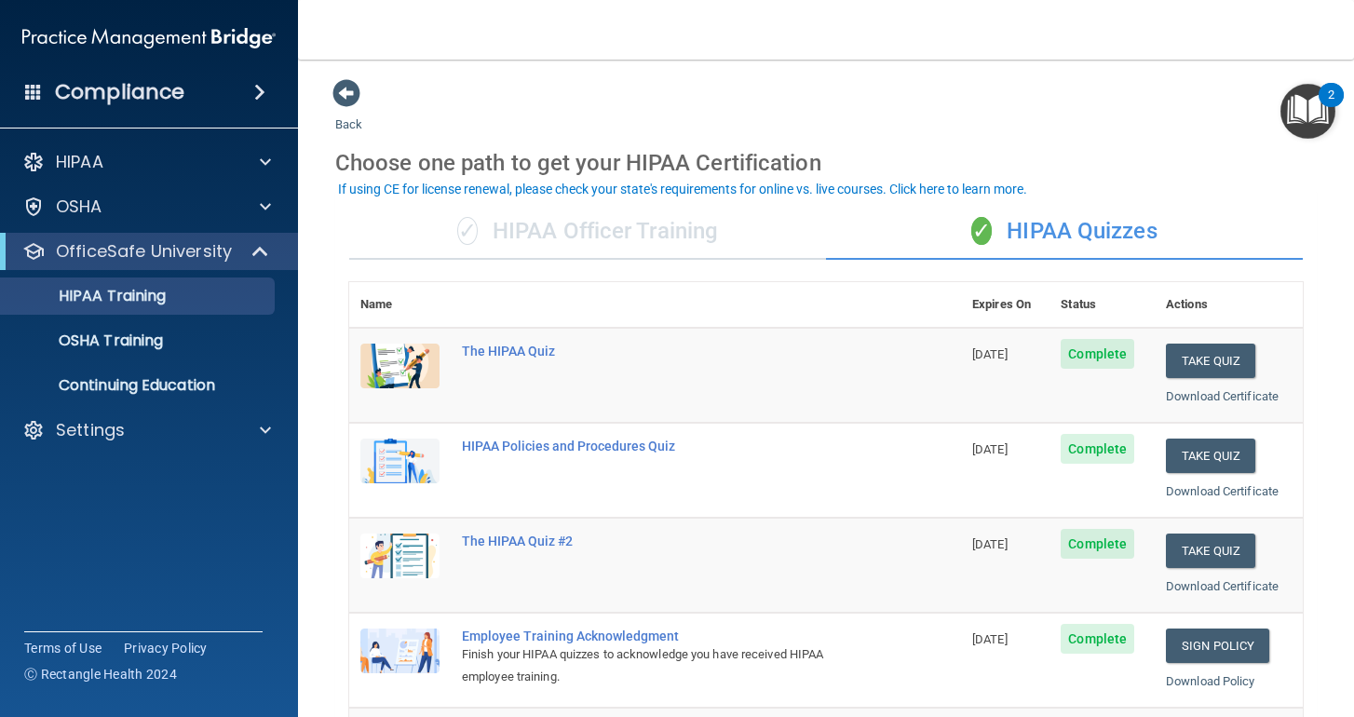
click at [734, 84] on div "Back Choose one path to get your HIPAA Certification ✓ HIPAA Officer Training ✓…" at bounding box center [825, 703] width 981 height 1250
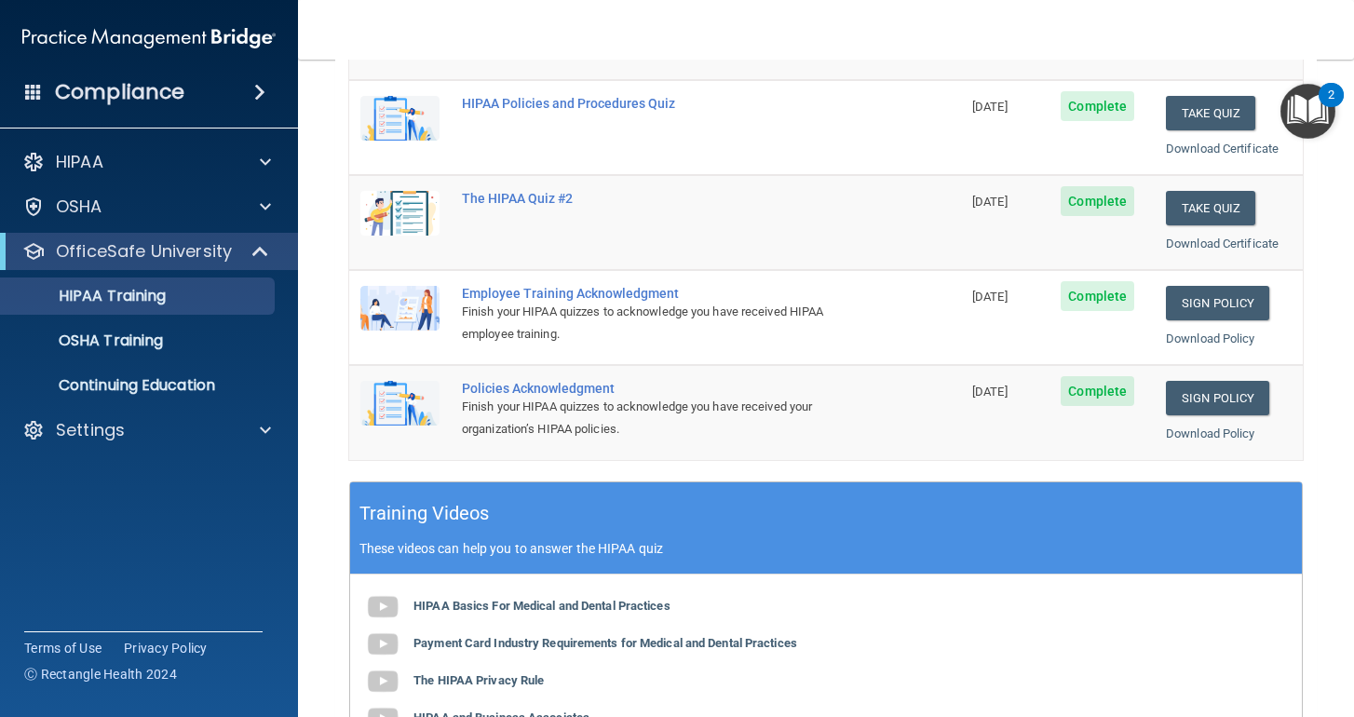
scroll to position [684, 0]
